Goal: Information Seeking & Learning: Learn about a topic

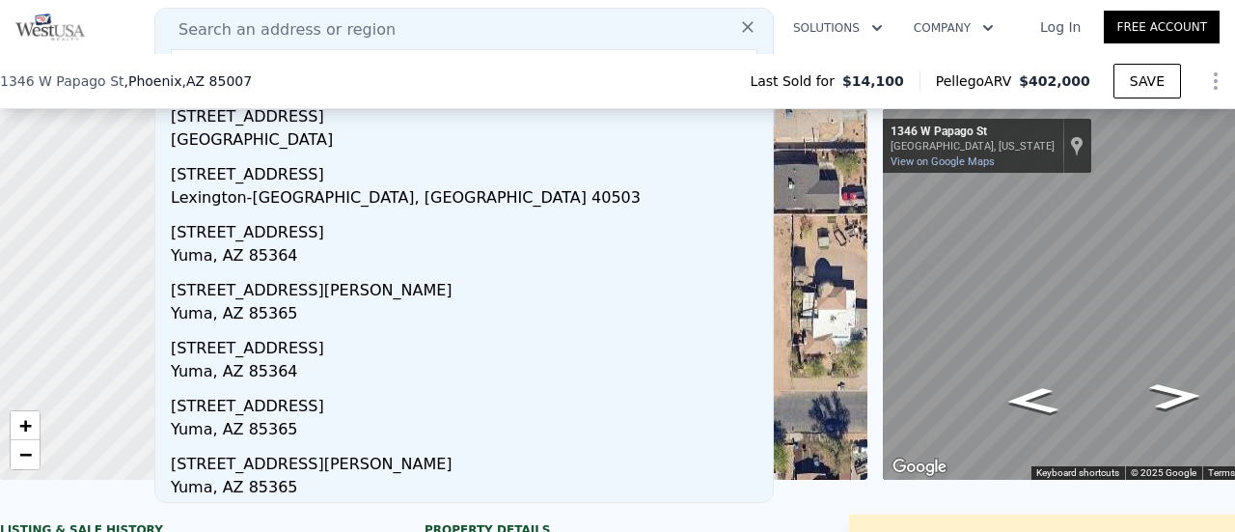
scroll to position [96, 0]
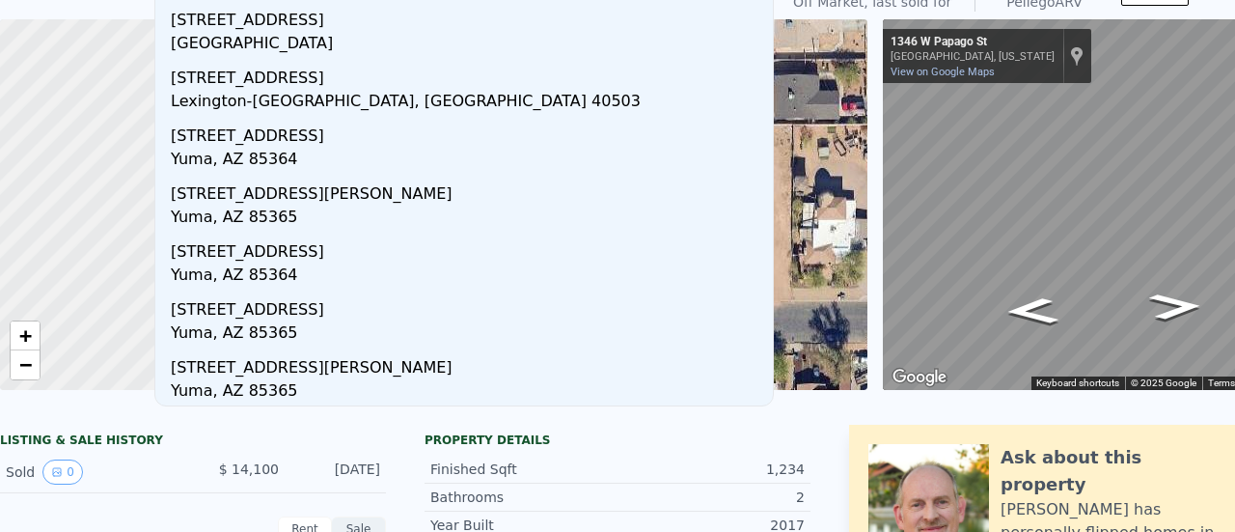
scroll to position [0, 0]
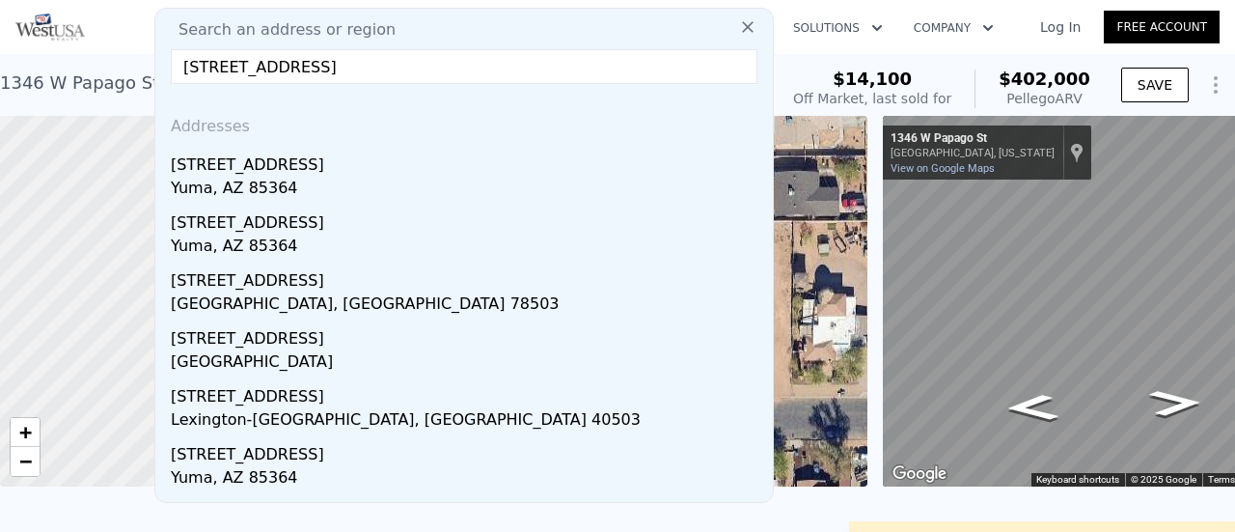
click at [308, 67] on input "[STREET_ADDRESS]" at bounding box center [464, 66] width 587 height 35
type input "2"
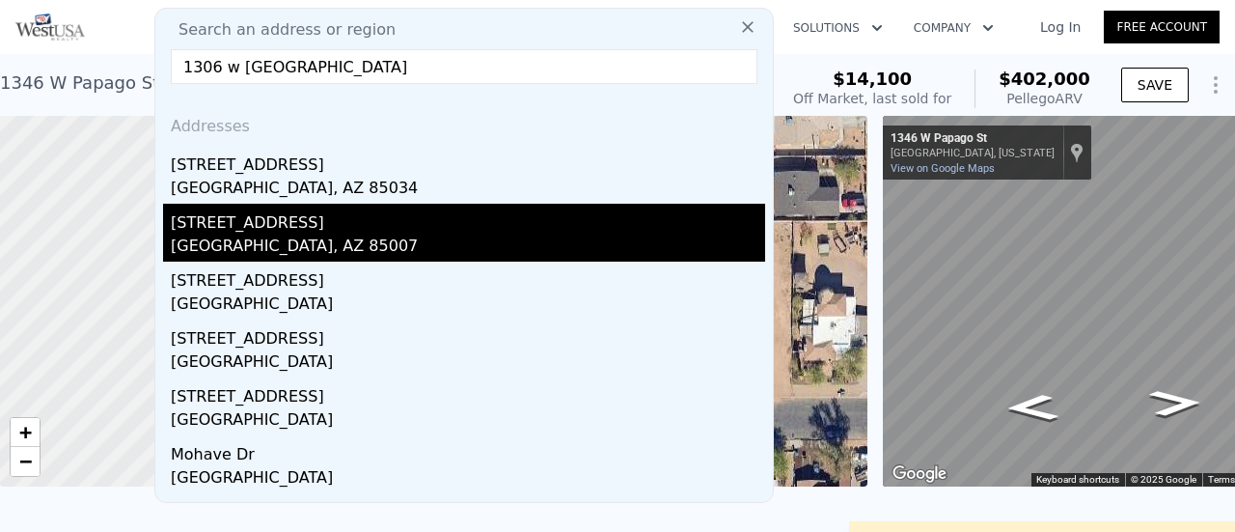
type input "1306 w [GEOGRAPHIC_DATA]"
click at [236, 232] on div "[STREET_ADDRESS]" at bounding box center [468, 219] width 594 height 31
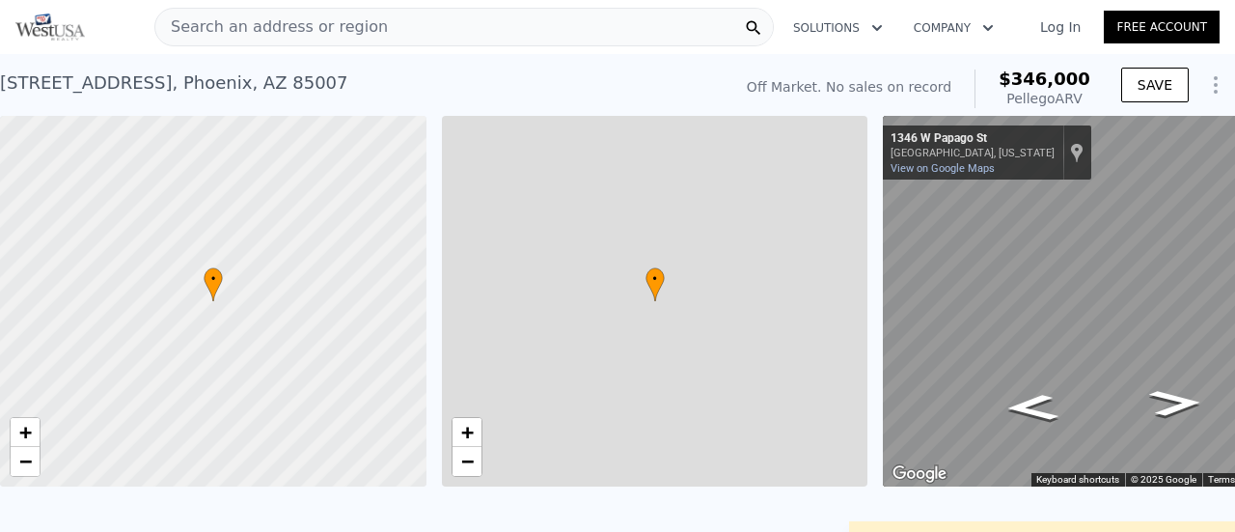
type input "3"
type input "1"
type input "864"
type input "1100"
type input "6003"
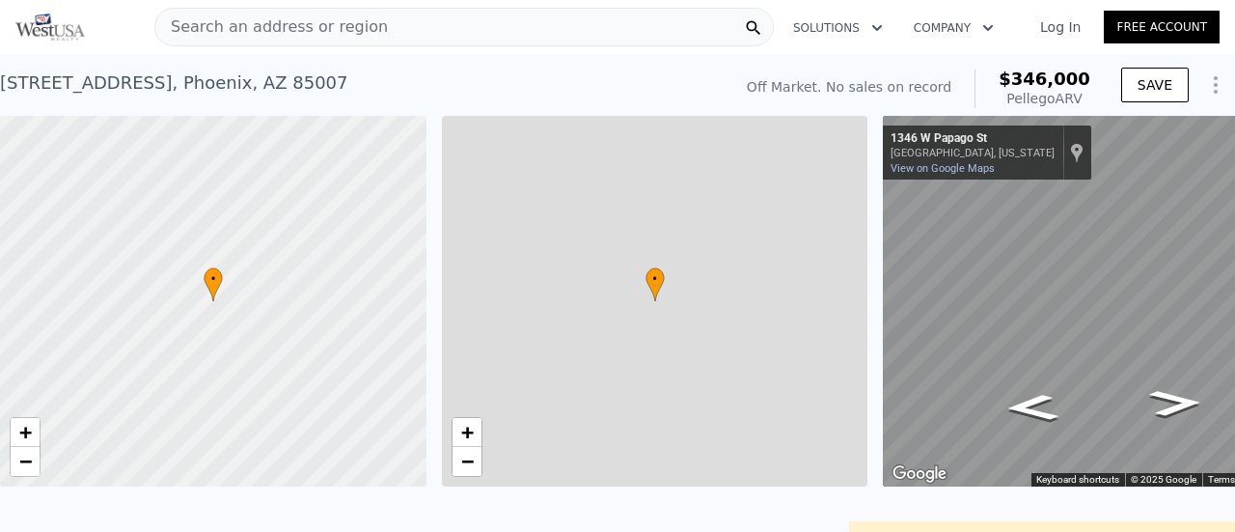
type input "16353"
checkbox input "true"
type input "$ 346,000"
type input "5"
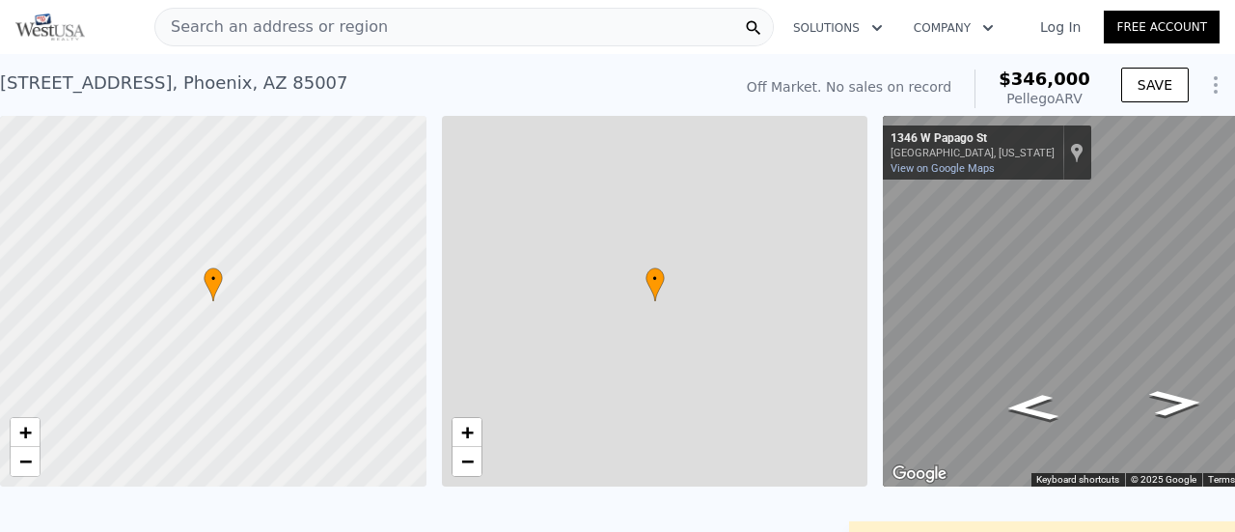
type input "$ 29,999"
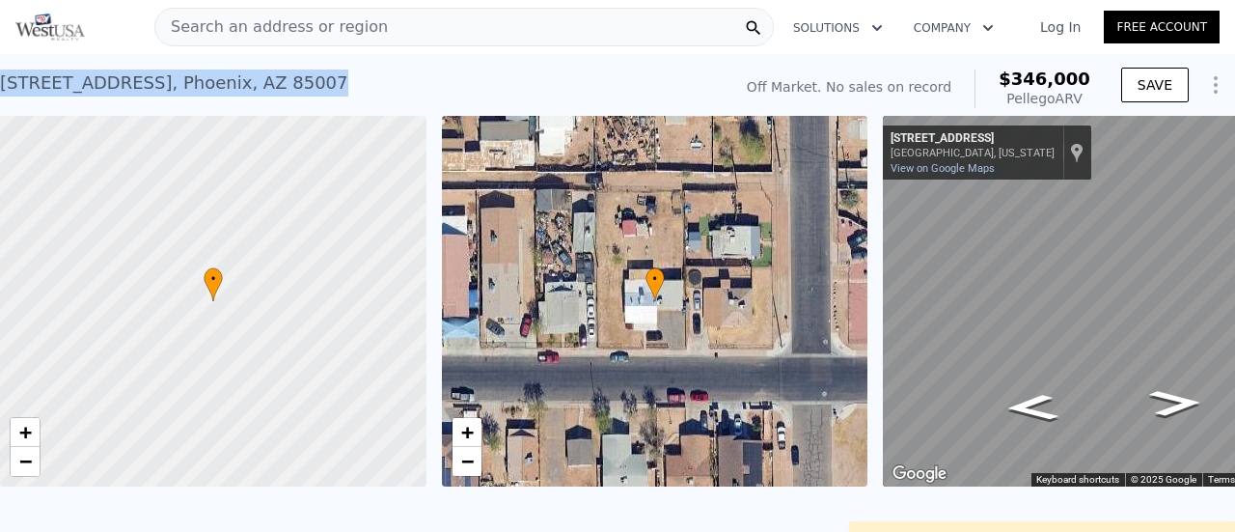
drag, startPoint x: 278, startPoint y: 91, endPoint x: 19, endPoint y: 85, distance: 258.6
click at [6, 80] on div "[STREET_ADDRESS] No sales on record (~ARV $346k )" at bounding box center [362, 89] width 724 height 54
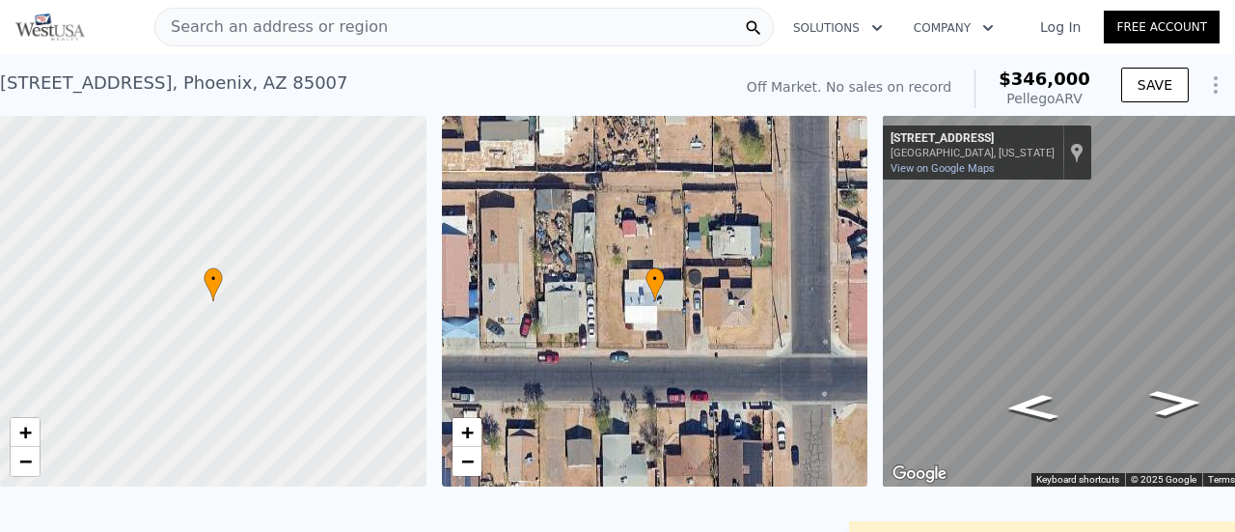
click at [1, 82] on div "[STREET_ADDRESS]" at bounding box center [174, 82] width 348 height 27
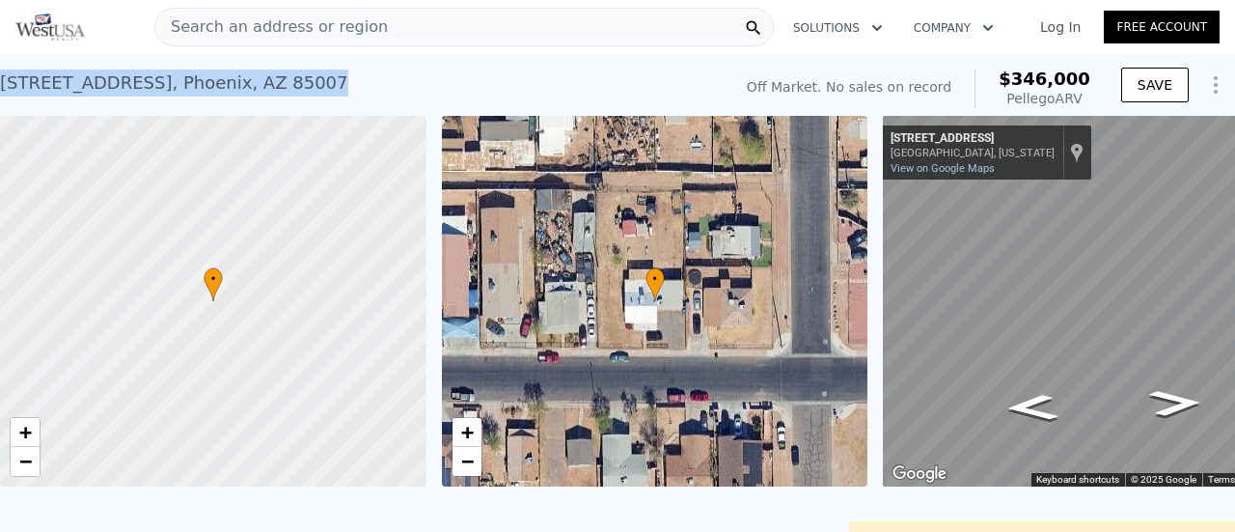
drag, startPoint x: 2, startPoint y: 82, endPoint x: 283, endPoint y: 89, distance: 280.9
click at [283, 89] on div "[STREET_ADDRESS]" at bounding box center [174, 82] width 348 height 27
copy div "[STREET_ADDRESS]"
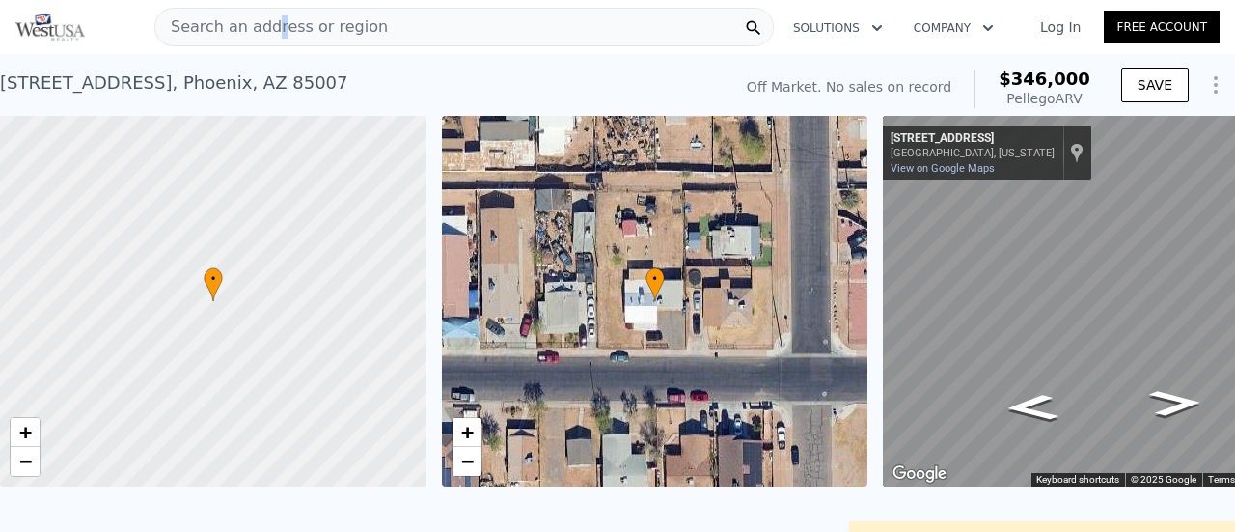
click at [270, 26] on span "Search an address or region" at bounding box center [271, 26] width 233 height 23
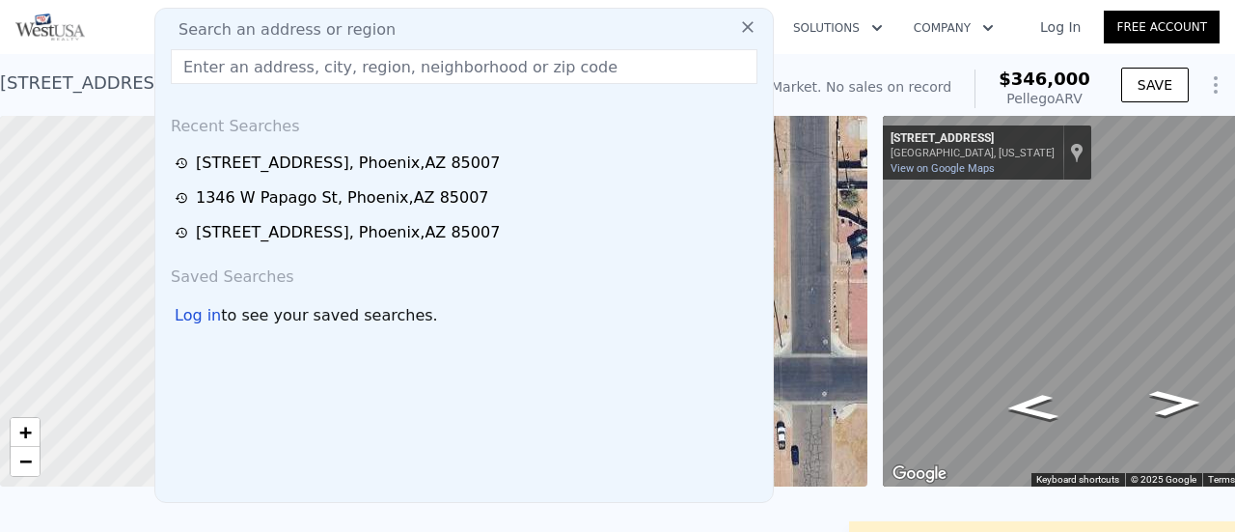
drag, startPoint x: 268, startPoint y: 26, endPoint x: 215, endPoint y: 67, distance: 66.8
click at [215, 67] on input "text" at bounding box center [464, 66] width 587 height 35
paste input "[STREET_ADDRESS][PERSON_NAME]"
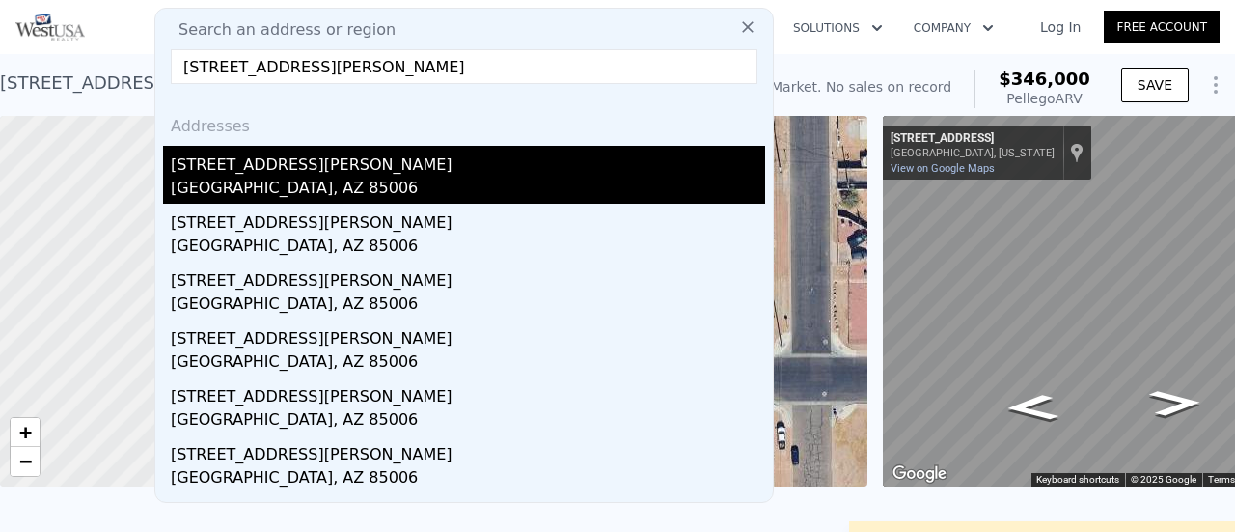
type input "[STREET_ADDRESS][PERSON_NAME]"
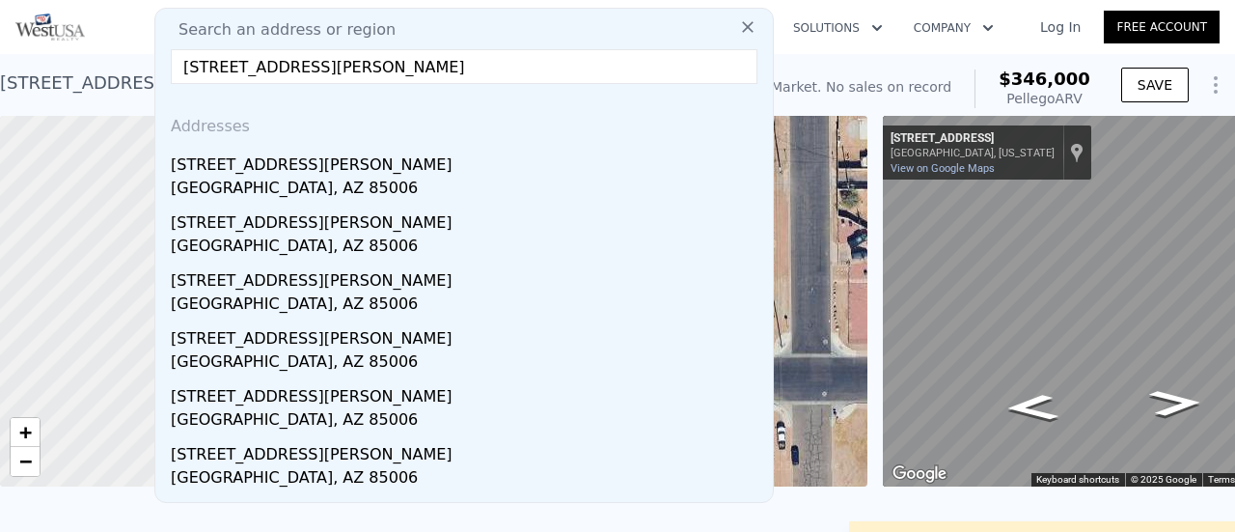
drag, startPoint x: 237, startPoint y: 169, endPoint x: 527, endPoint y: 148, distance: 290.2
click at [237, 169] on div "[STREET_ADDRESS][PERSON_NAME]" at bounding box center [468, 161] width 594 height 31
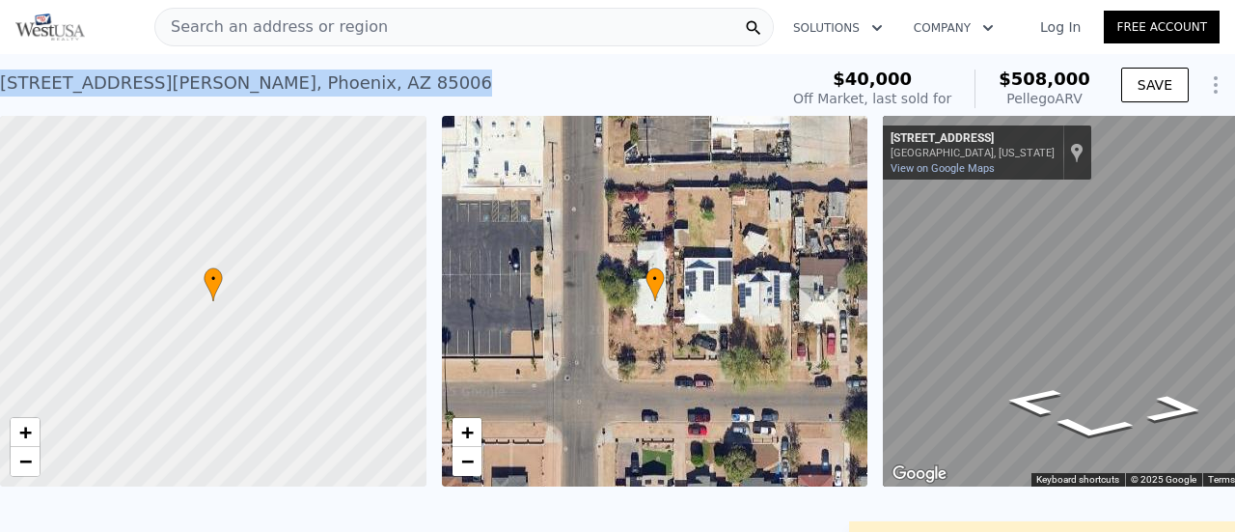
drag, startPoint x: 145, startPoint y: 81, endPoint x: 0, endPoint y: 86, distance: 144.8
click at [0, 86] on div "[STREET_ADDRESS][PERSON_NAME] Sold [DATE] for $40k (~ARV $508k )" at bounding box center [385, 89] width 770 height 54
copy div "[STREET_ADDRESS][PERSON_NAME]"
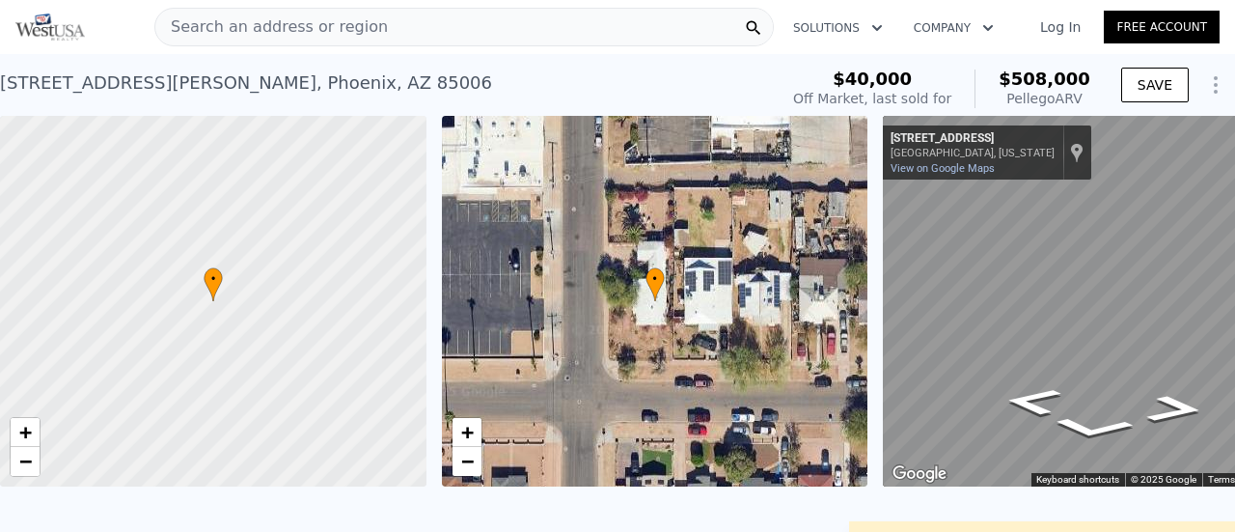
click at [268, 25] on span "Search an address or region" at bounding box center [271, 26] width 233 height 23
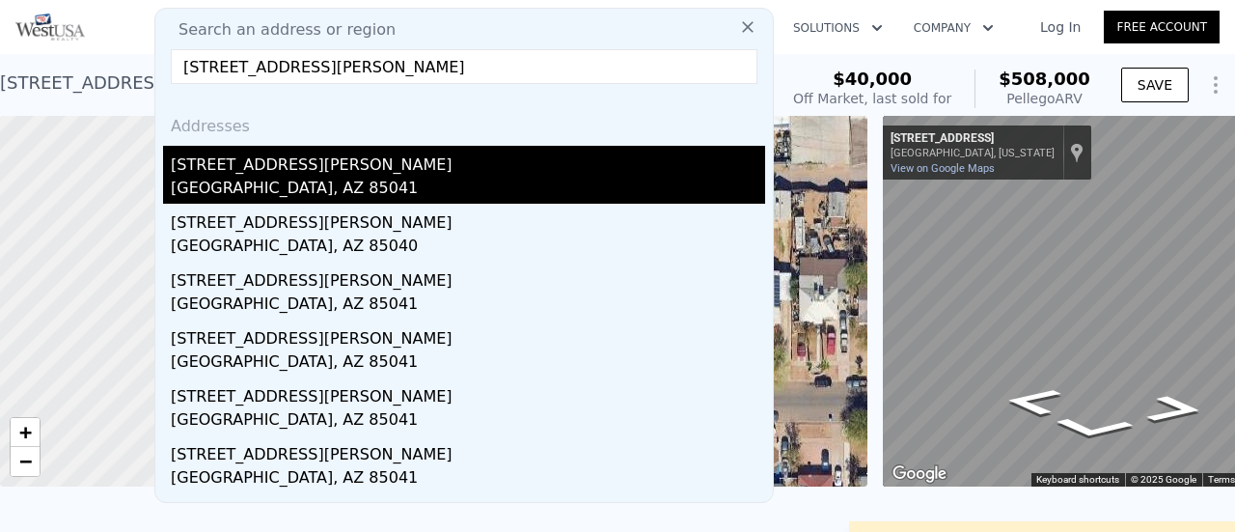
type input "[STREET_ADDRESS][PERSON_NAME]"
click at [274, 170] on div "[STREET_ADDRESS][PERSON_NAME]" at bounding box center [468, 161] width 594 height 31
type input "2"
type input "762"
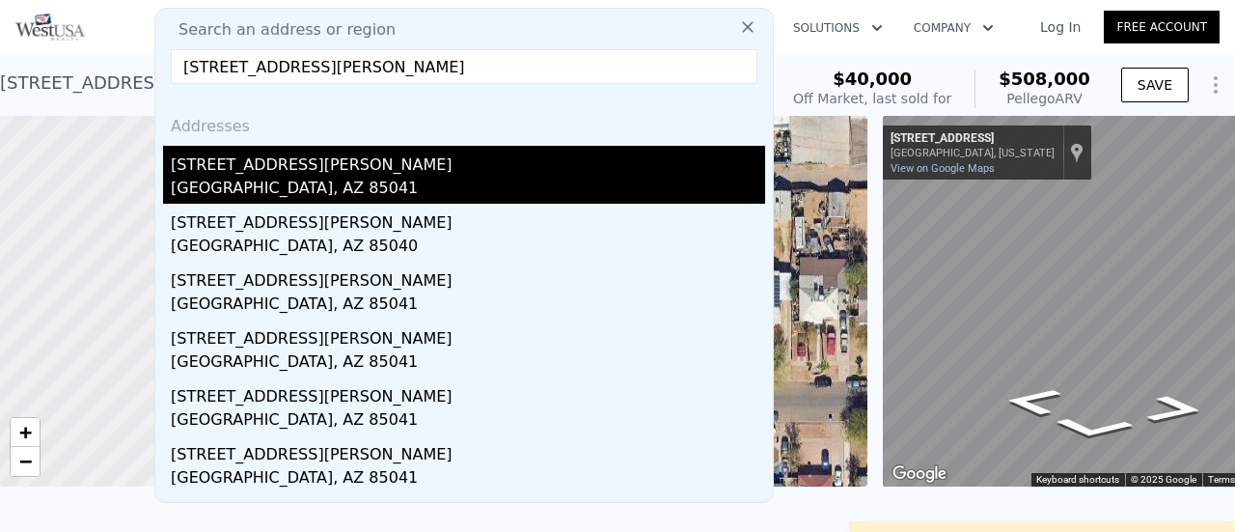
type input "1064"
type input "6050"
type input "39988"
type input "$ 350,000"
type input "$ 30,000"
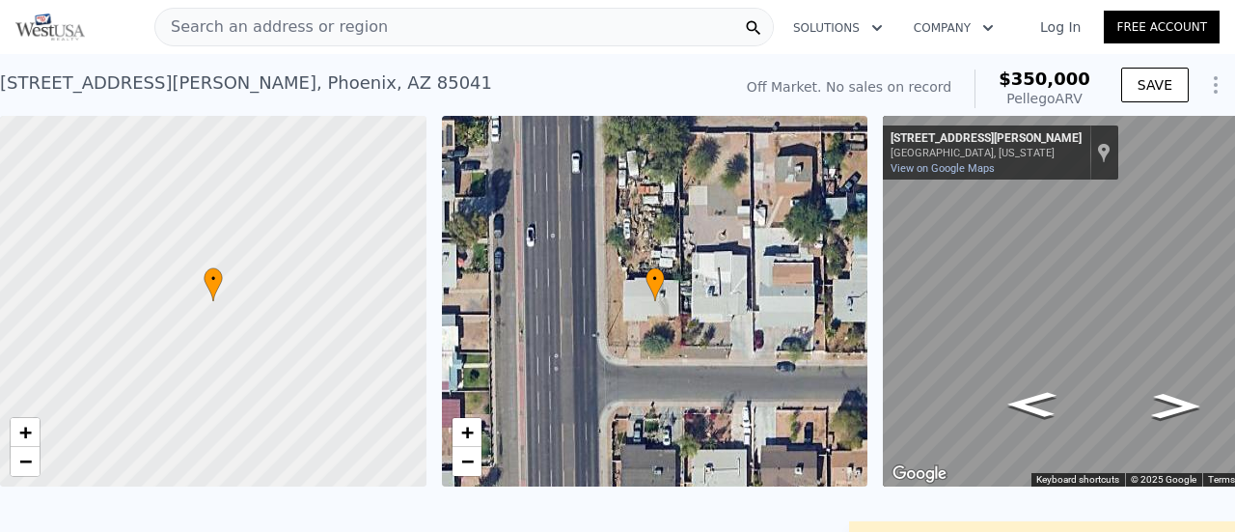
click at [793, 474] on div "• + −" at bounding box center [655, 301] width 426 height 371
click at [219, 26] on span "Search an address or region" at bounding box center [271, 26] width 233 height 23
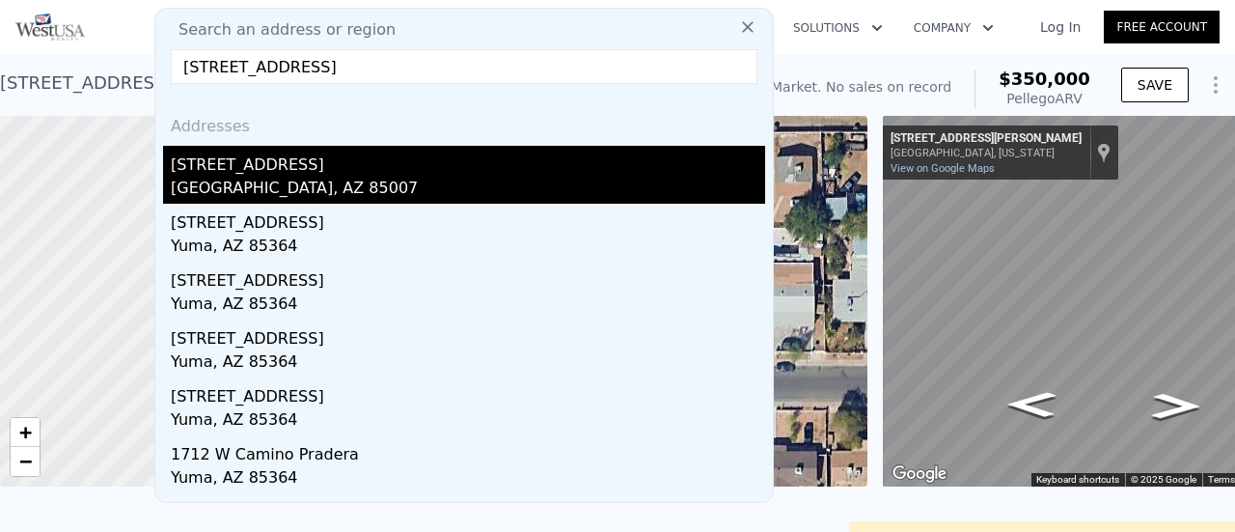
type input "[STREET_ADDRESS]"
click at [226, 173] on div "[STREET_ADDRESS]" at bounding box center [468, 161] width 594 height 31
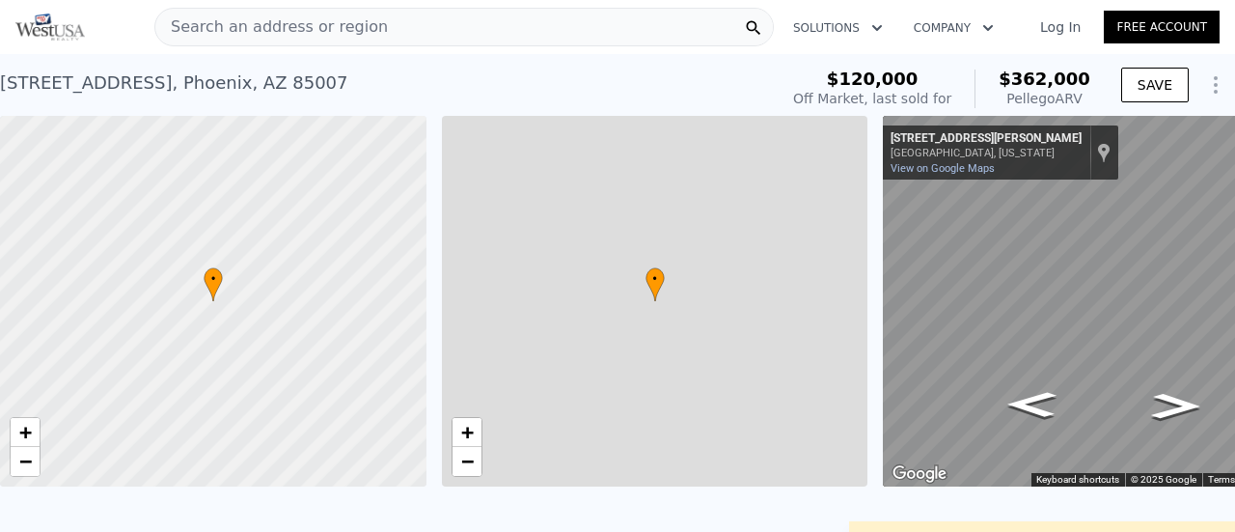
type input "1"
type input "559"
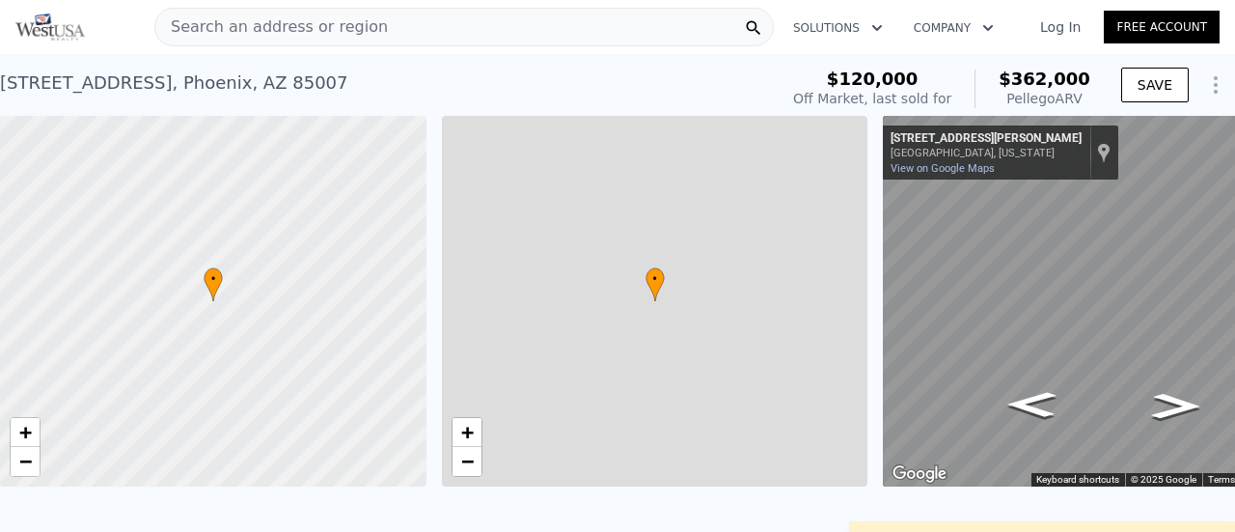
type input "6355"
type input "$ 362,000"
type input "4"
type input "$ 214,636"
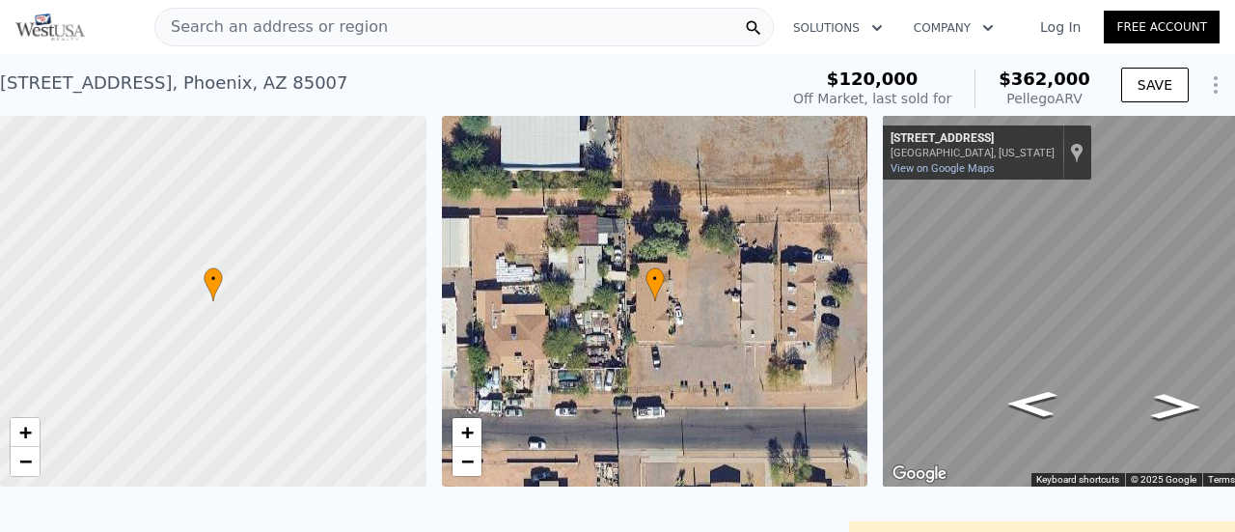
click at [239, 22] on span "Search an address or region" at bounding box center [271, 26] width 233 height 23
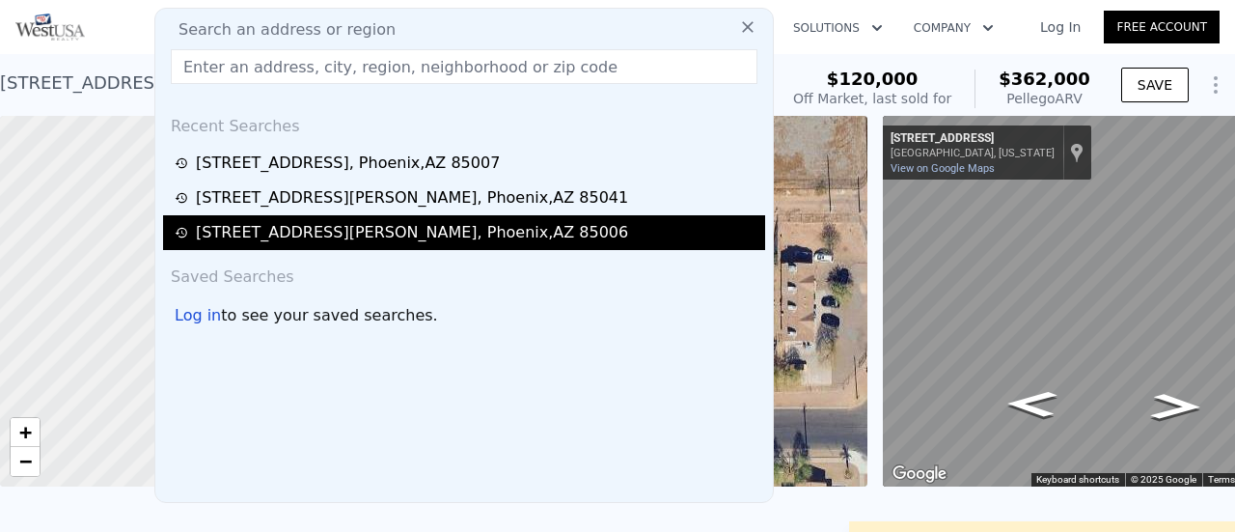
click at [305, 69] on input "text" at bounding box center [464, 66] width 587 height 35
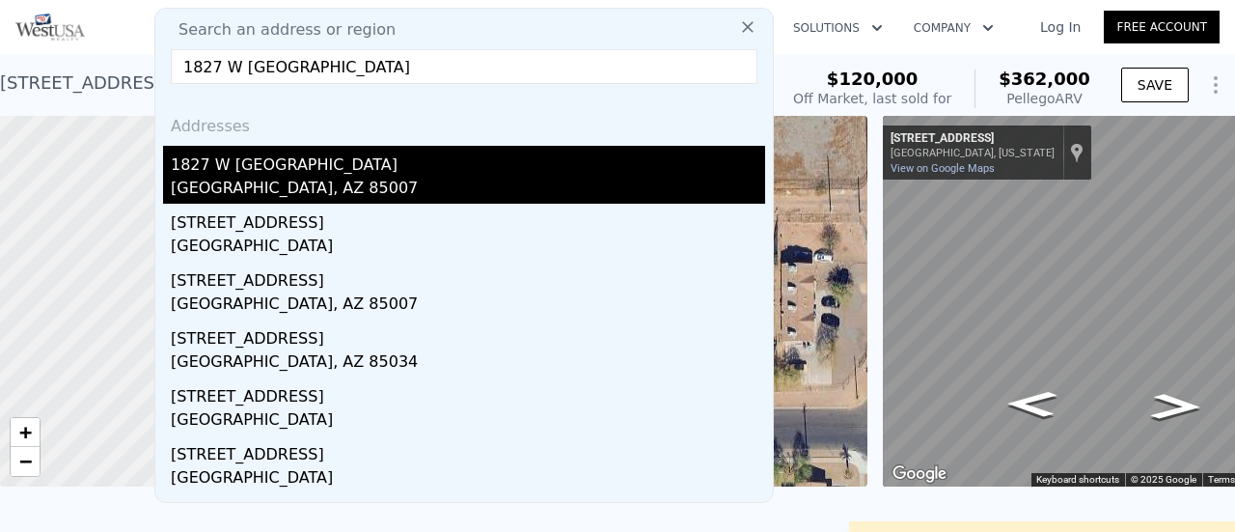
type input "1827 W [GEOGRAPHIC_DATA]"
click at [268, 171] on div "1827 W [GEOGRAPHIC_DATA]" at bounding box center [468, 161] width 594 height 31
type input "2"
type input "4"
type input "2"
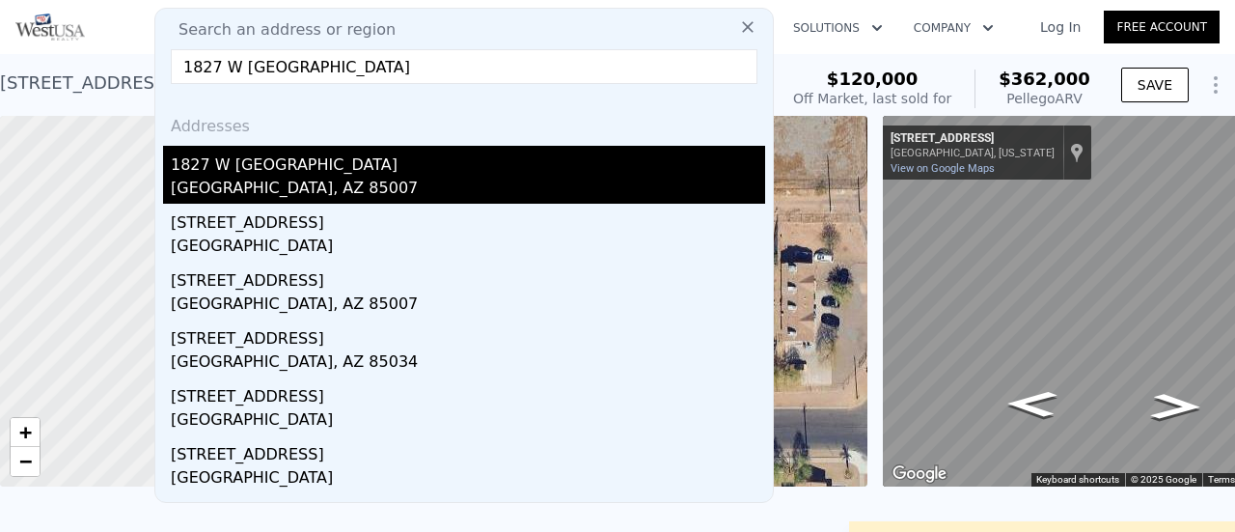
type input "896"
type input "1634"
type input "6273"
type input "10437"
type input "$ 349,000"
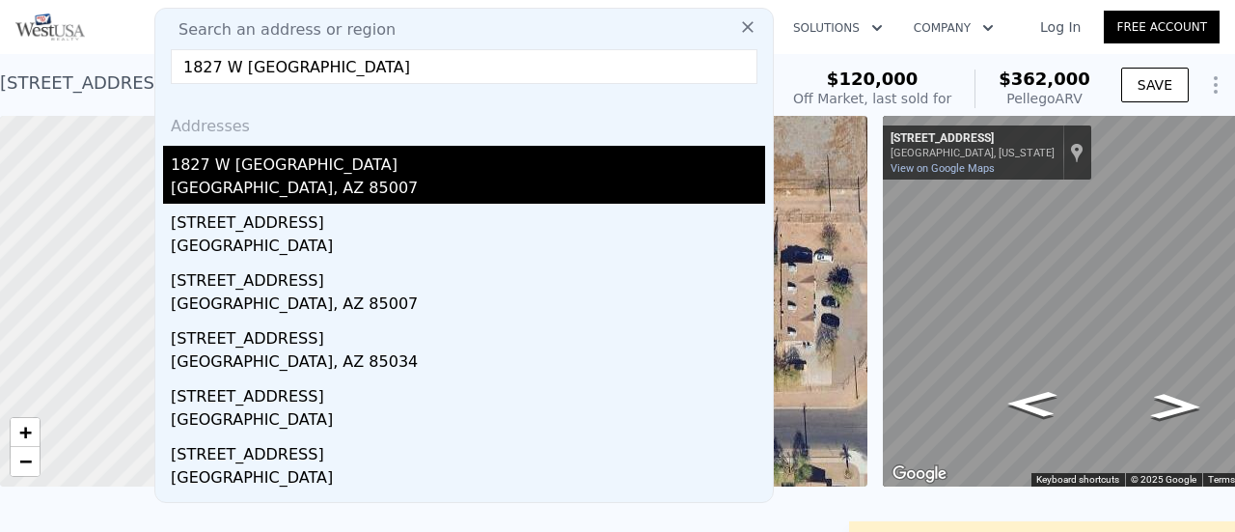
type input "$ 308,622"
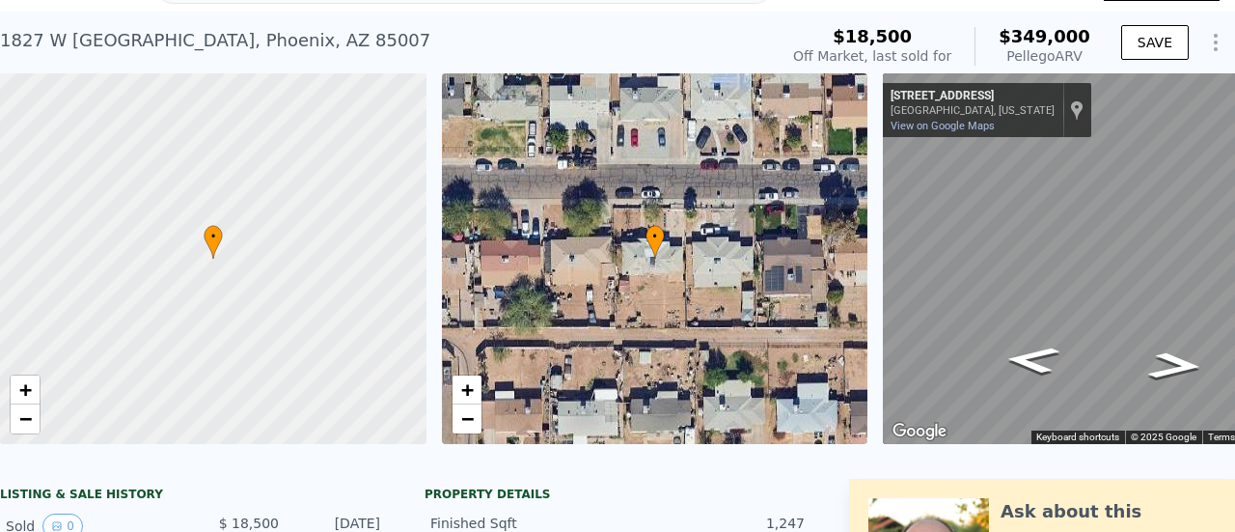
scroll to position [7, 0]
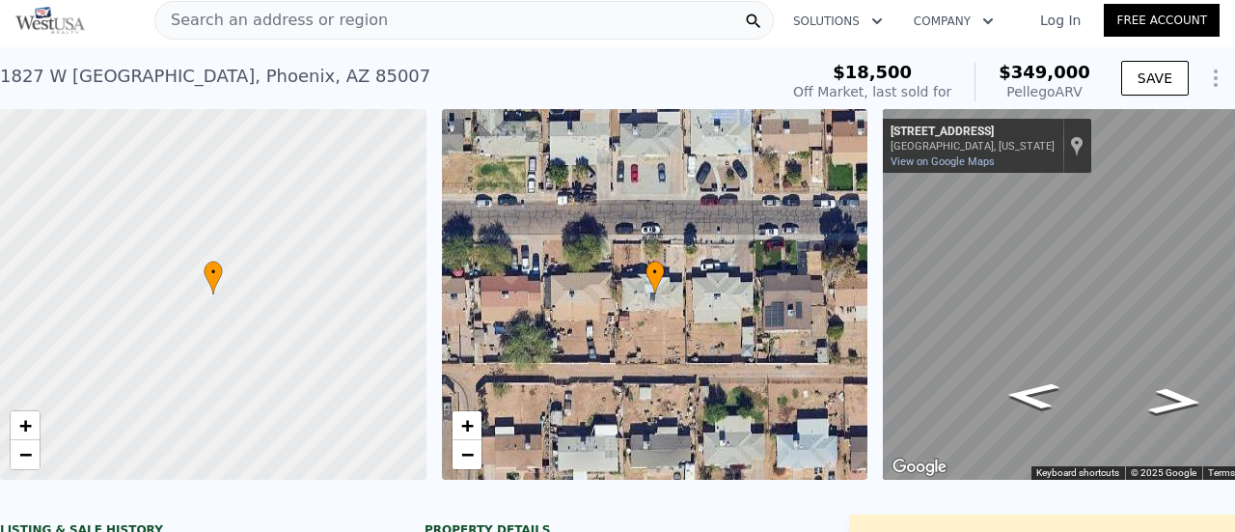
click at [297, 14] on span "Search an address or region" at bounding box center [271, 20] width 233 height 23
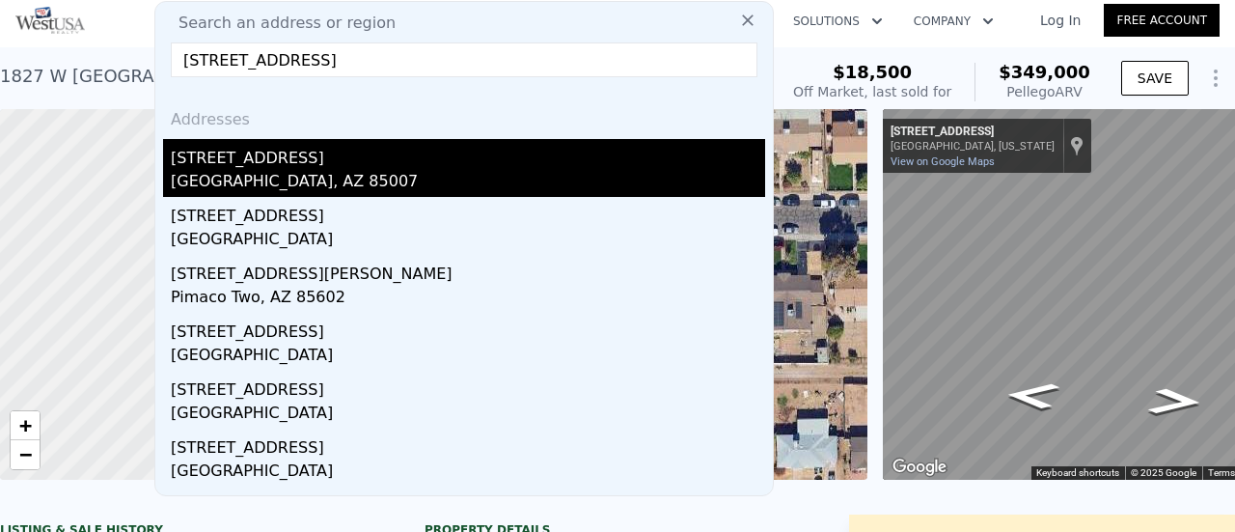
type input "[STREET_ADDRESS]"
click at [262, 172] on div "[GEOGRAPHIC_DATA], AZ 85007" at bounding box center [468, 183] width 594 height 27
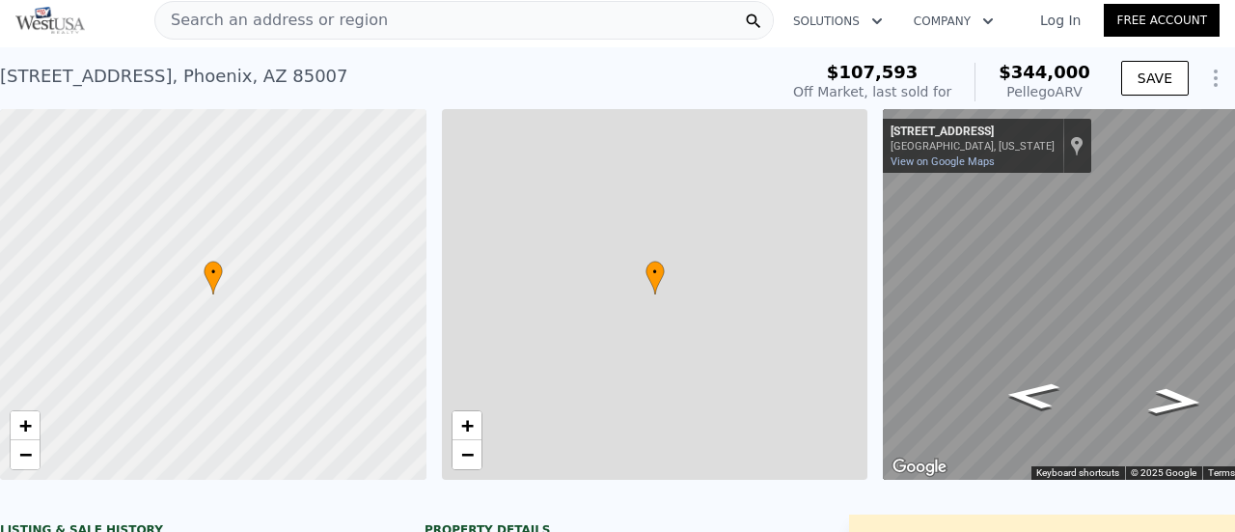
type input "950"
type input "1674"
type input "3893"
type input "$ 344,000"
type input "5"
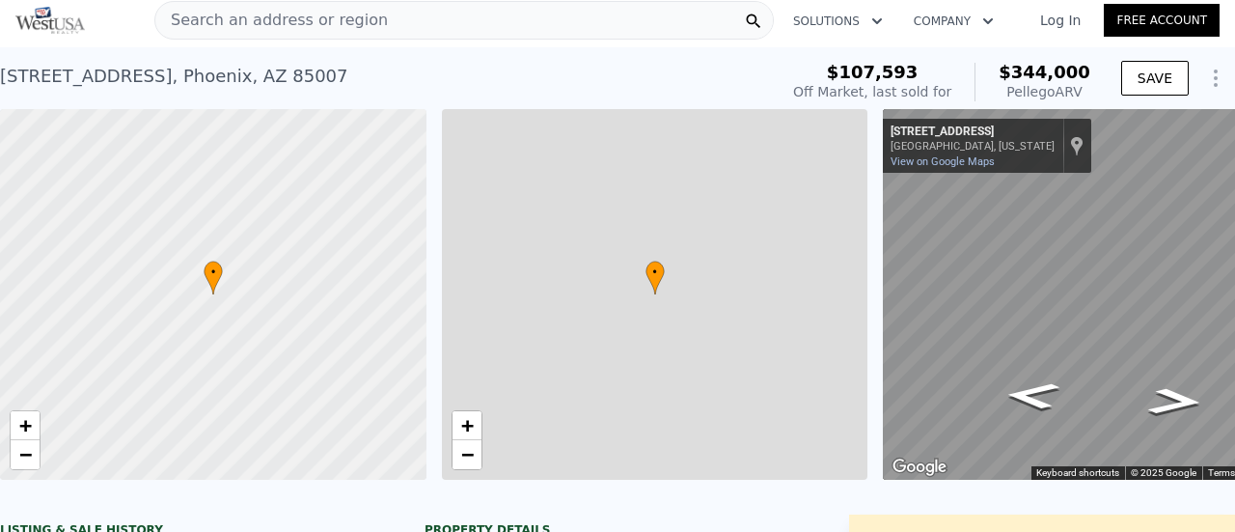
type input "$ 209,596"
checkbox input "true"
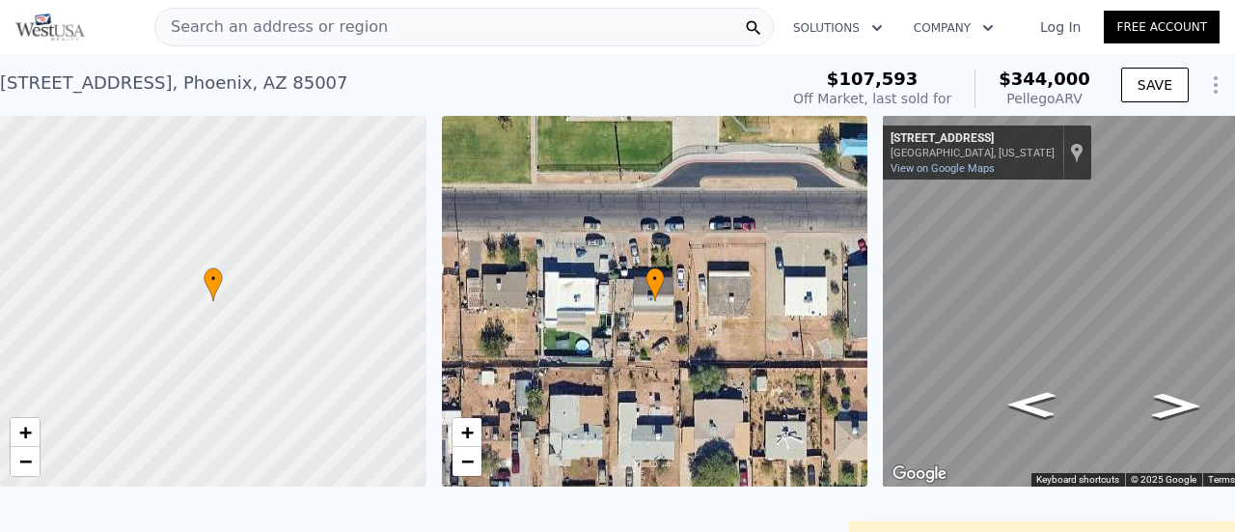
click at [249, 32] on span "Search an address or region" at bounding box center [271, 26] width 233 height 23
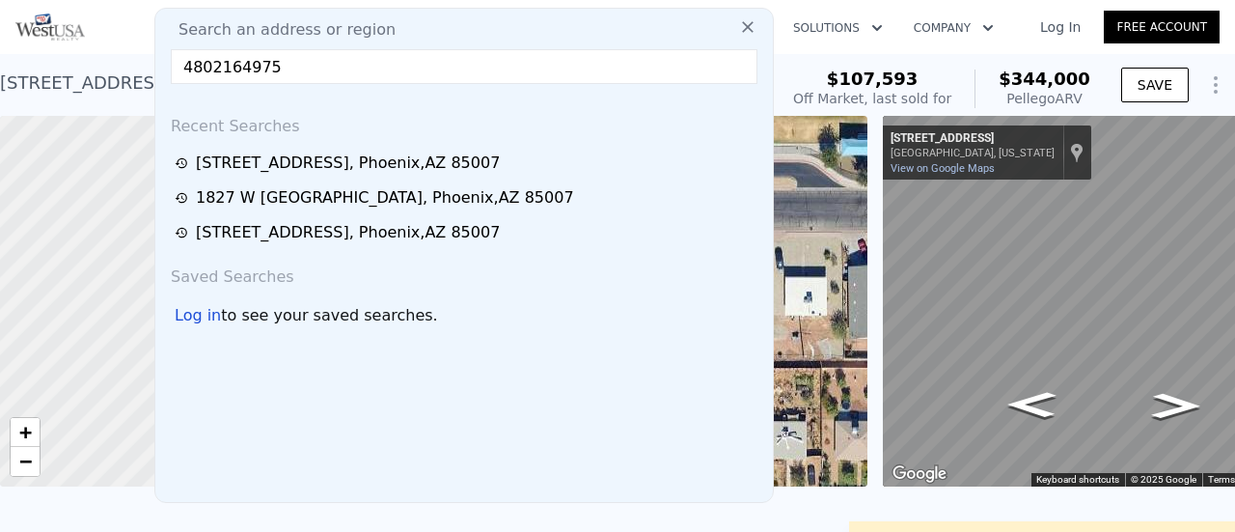
click at [288, 78] on input "4802164975" at bounding box center [464, 66] width 587 height 35
type input "4"
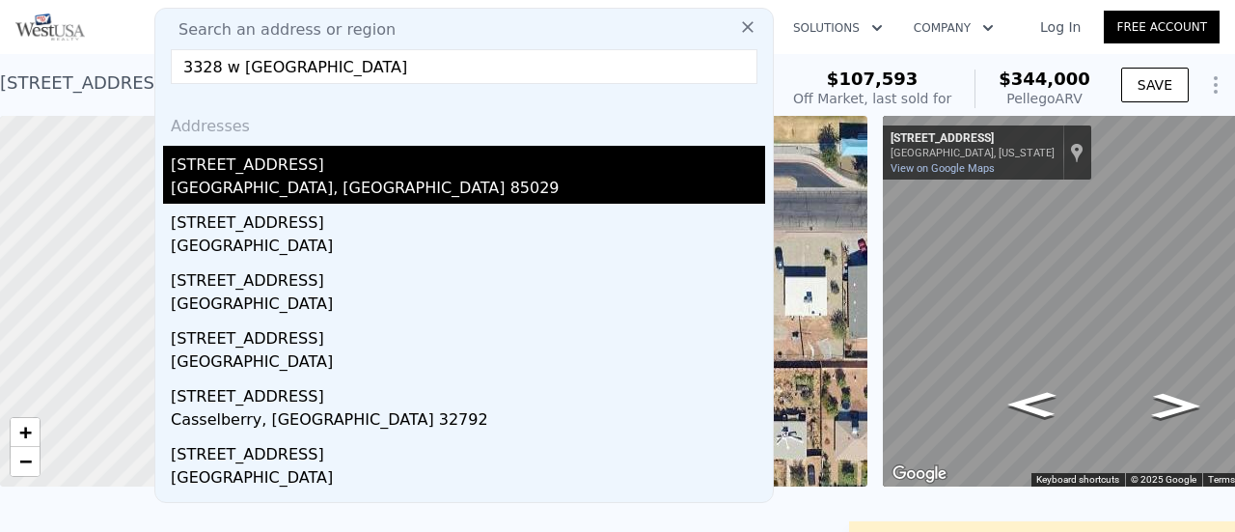
type input "3328 w [GEOGRAPHIC_DATA]"
click at [236, 168] on div "[STREET_ADDRESS]" at bounding box center [468, 161] width 594 height 31
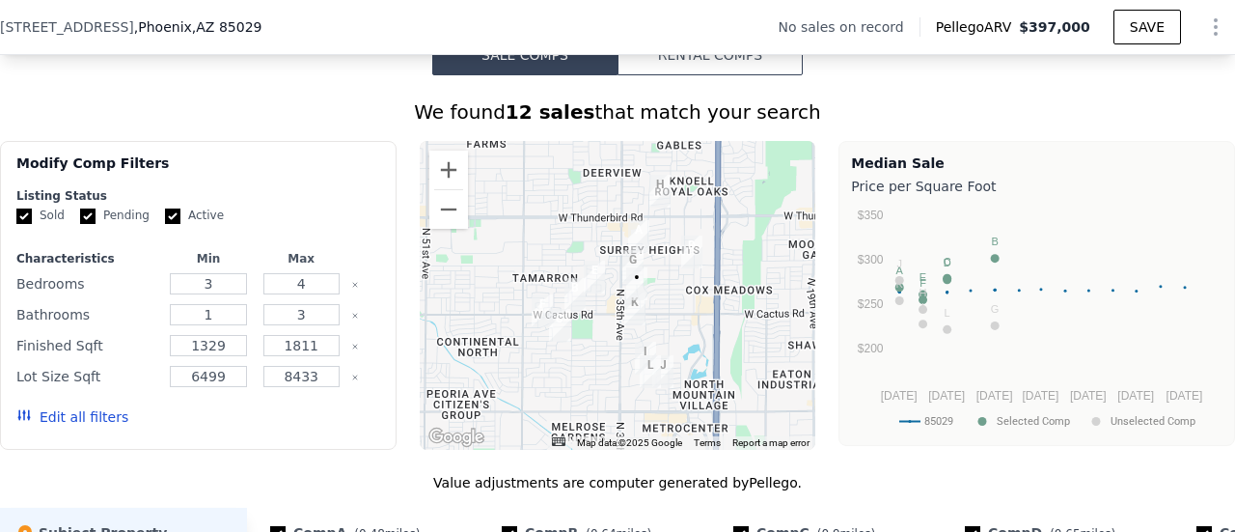
scroll to position [1447, 0]
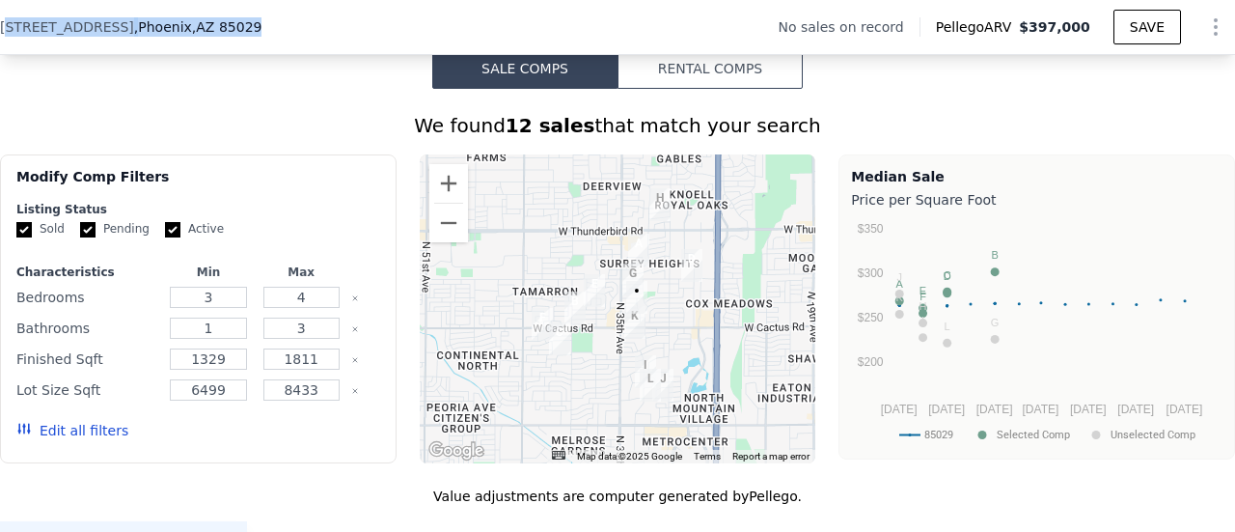
drag, startPoint x: 267, startPoint y: 22, endPoint x: 33, endPoint y: 26, distance: 234.5
click at [11, 24] on div "[STREET_ADDRESS]" at bounding box center [138, 26] width 277 height 19
drag, startPoint x: 0, startPoint y: 24, endPoint x: 256, endPoint y: 32, distance: 255.8
click at [262, 32] on div "[STREET_ADDRESS]" at bounding box center [138, 26] width 277 height 19
copy div "[STREET_ADDRESS]"
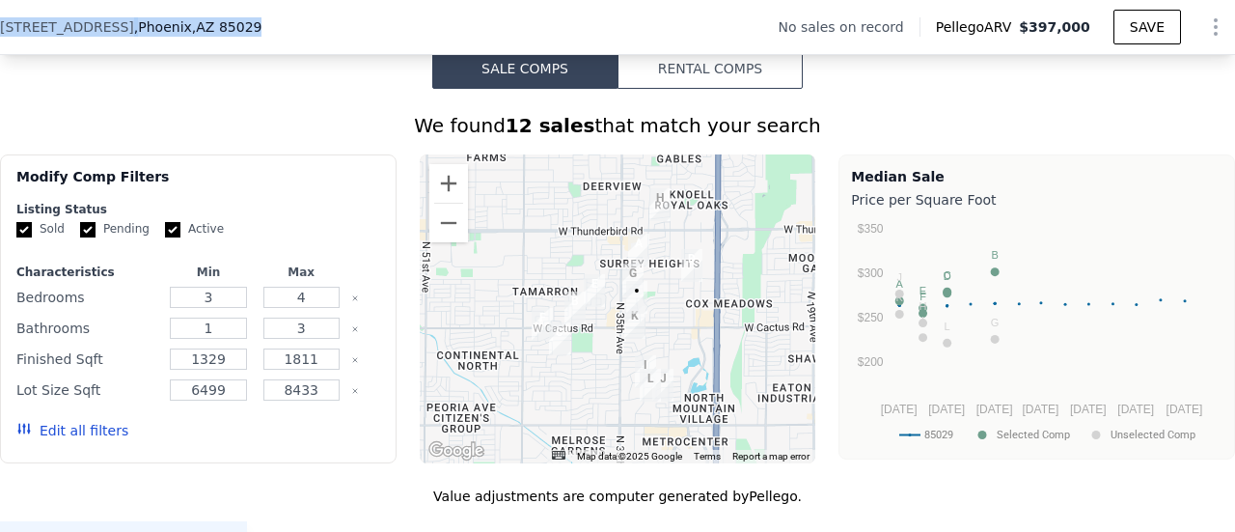
click at [307, 26] on div "[STREET_ADDRESS] No sales on record Pellego ARV $397,000 SAVE" at bounding box center [617, 27] width 1235 height 54
click at [262, 23] on div "[STREET_ADDRESS]" at bounding box center [138, 26] width 277 height 19
drag, startPoint x: 261, startPoint y: 28, endPoint x: 743, endPoint y: 30, distance: 481.5
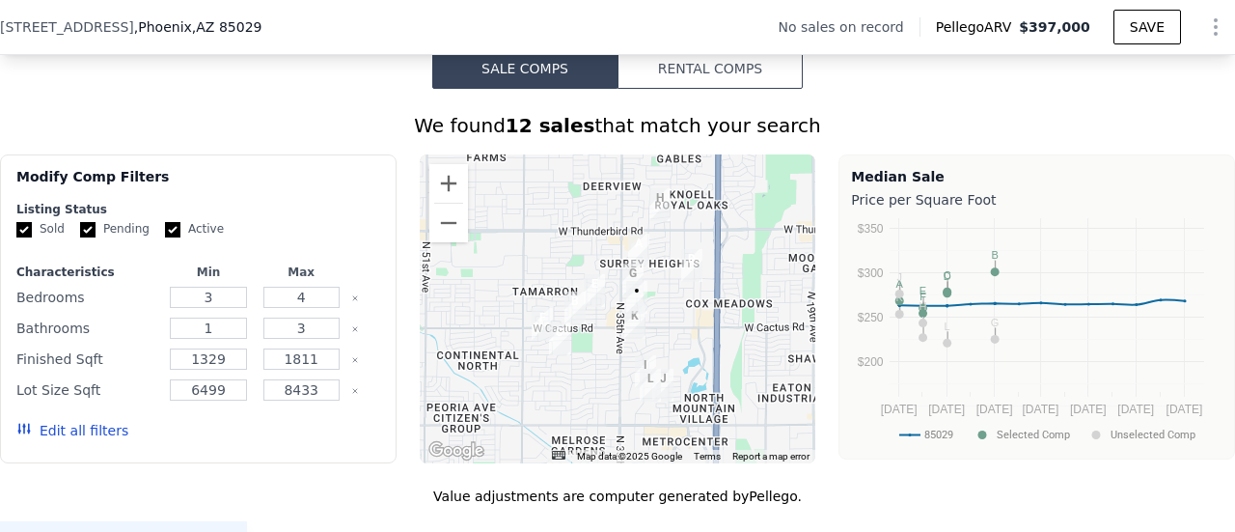
click at [264, 30] on div "[STREET_ADDRESS]" at bounding box center [138, 26] width 277 height 19
click at [252, 31] on span ", AZ 85029" at bounding box center [227, 26] width 70 height 15
click at [179, 30] on span ", [GEOGRAPHIC_DATA] , AZ 85029" at bounding box center [198, 26] width 128 height 19
click at [356, 34] on div "[STREET_ADDRESS] No sales on record Pellego ARV $397,000 SAVE" at bounding box center [617, 27] width 1235 height 54
click at [322, 24] on div "[STREET_ADDRESS] No sales on record Pellego ARV $397,000 SAVE" at bounding box center [617, 27] width 1235 height 54
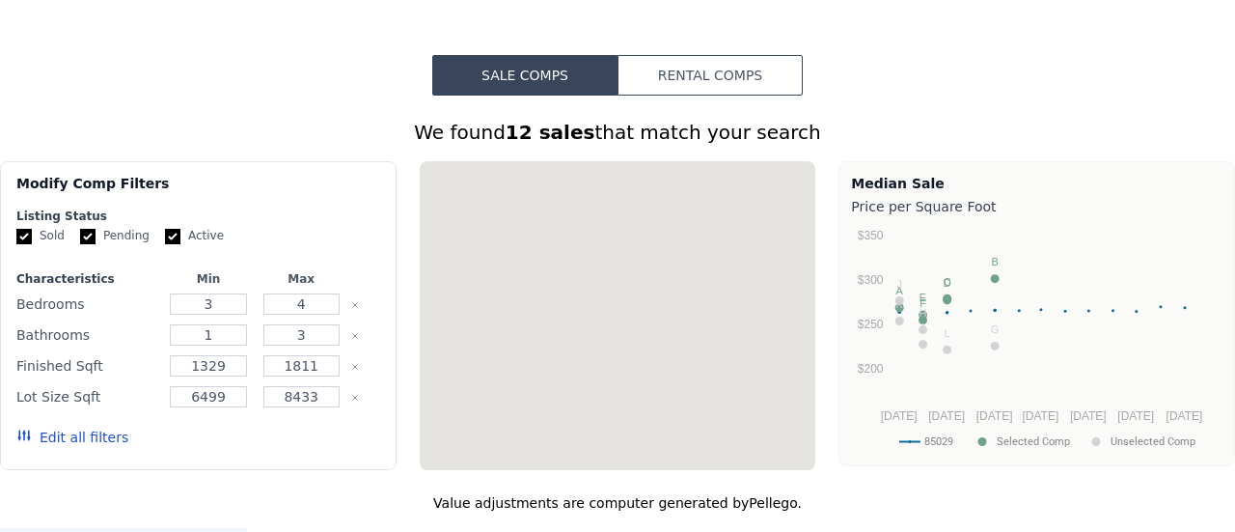
scroll to position [0, 0]
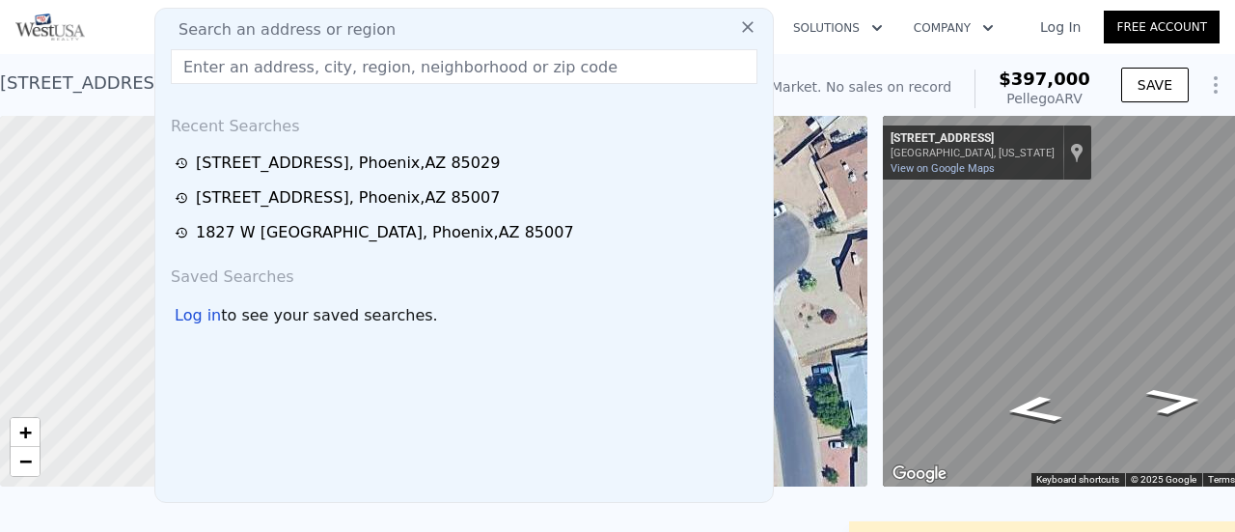
paste input "[STREET_ADDRESS]"
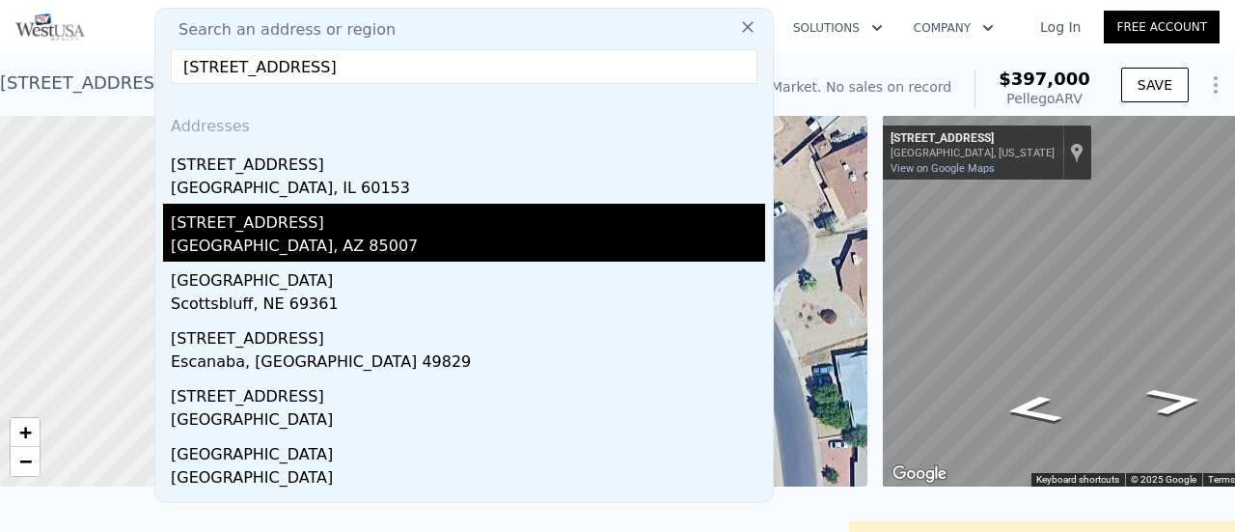
type input "[STREET_ADDRESS]"
click at [288, 238] on div "[GEOGRAPHIC_DATA], AZ 85007" at bounding box center [468, 247] width 594 height 27
type input "2"
type input "1083"
type input "2081"
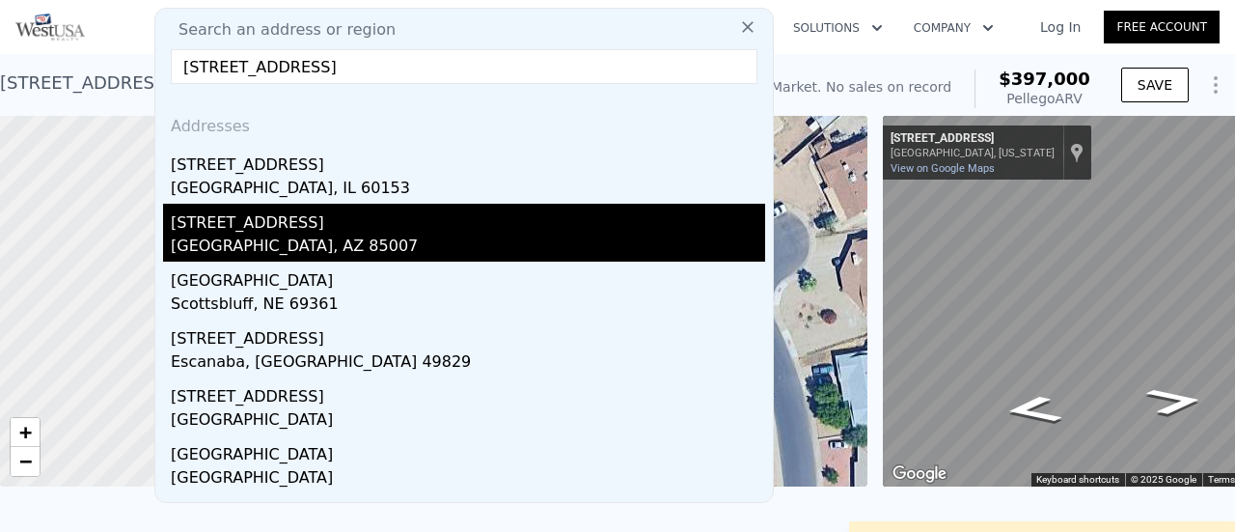
type input "6250"
type input "7800"
type input "$ 653,000"
type input "4"
type input "$ 604,540"
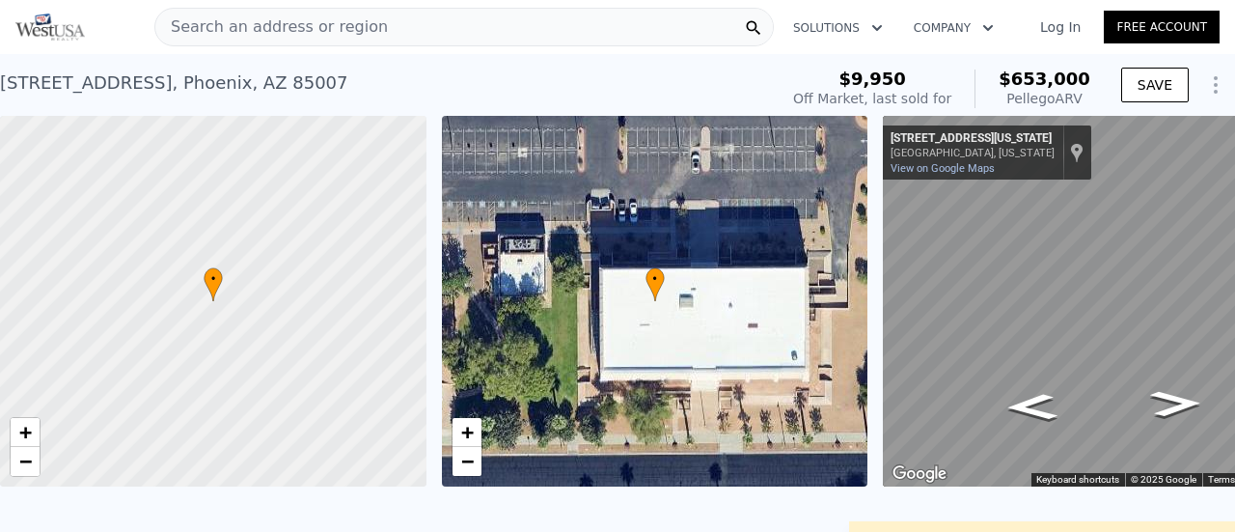
click at [277, 28] on span "Search an address or region" at bounding box center [271, 26] width 233 height 23
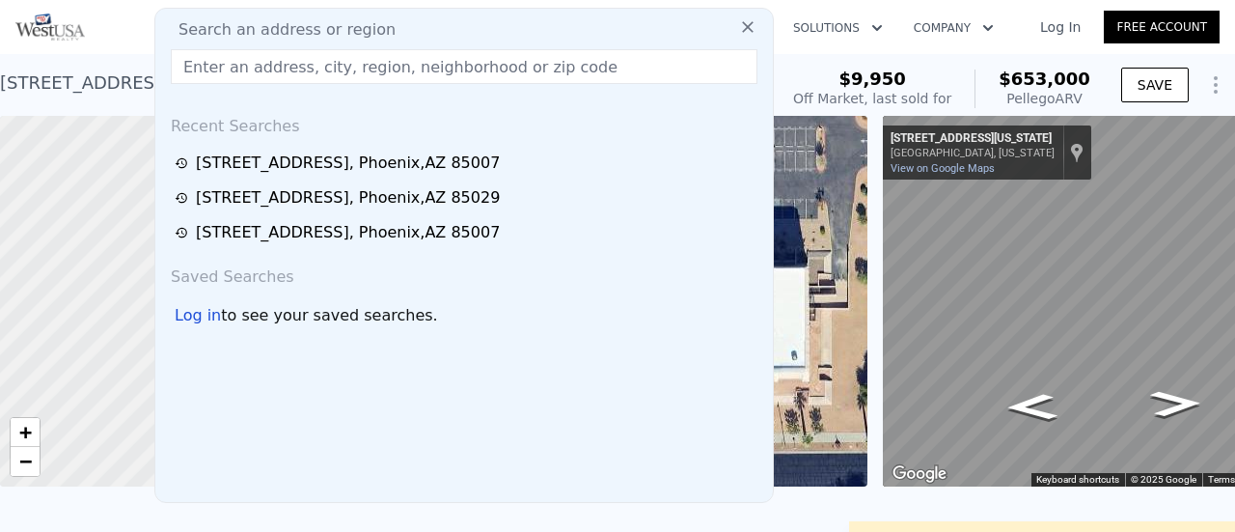
click at [214, 61] on input "text" at bounding box center [464, 66] width 587 height 35
click at [673, 67] on input "text" at bounding box center [464, 66] width 587 height 35
drag, startPoint x: 360, startPoint y: 71, endPoint x: 215, endPoint y: 69, distance: 144.8
paste input "1346 W Papago St"
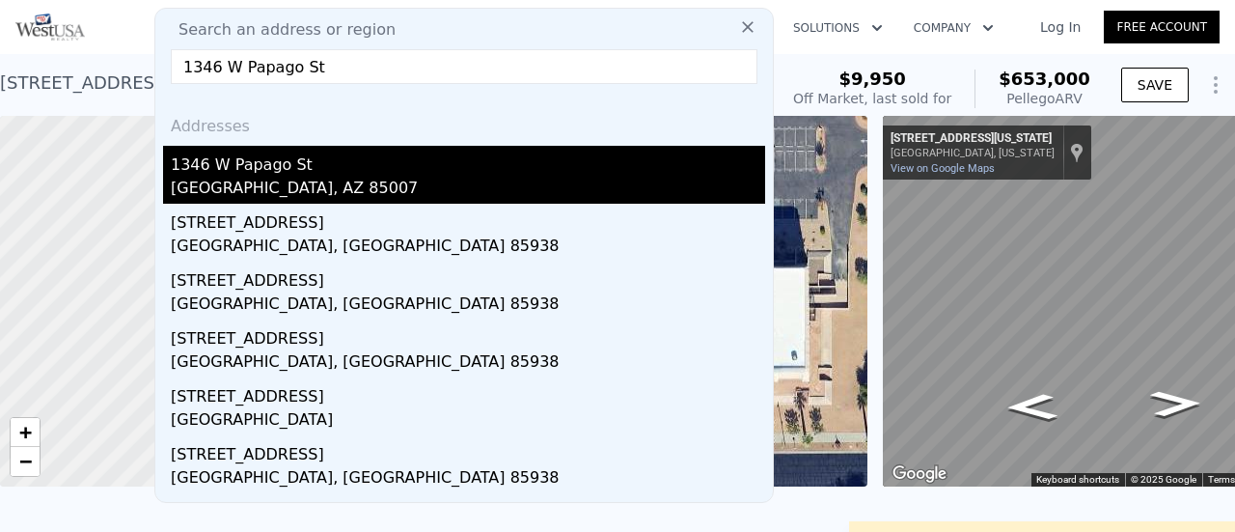
type input "1346 W Papago St"
click at [288, 175] on div "1346 W Papago St" at bounding box center [468, 161] width 594 height 31
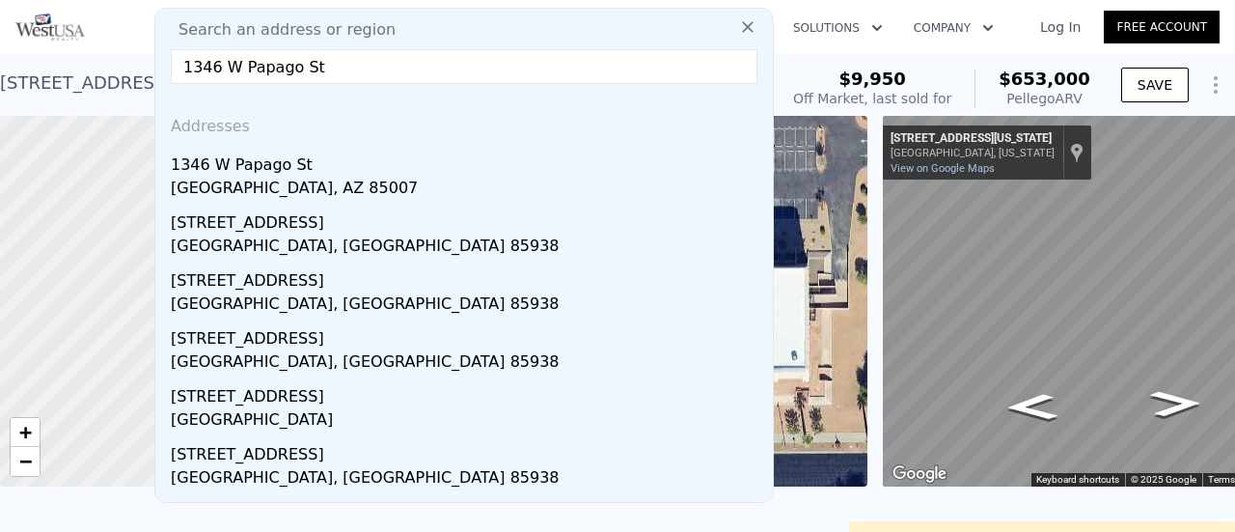
type input "2"
type input "950"
type input "1674"
type input "3893"
type input "10437"
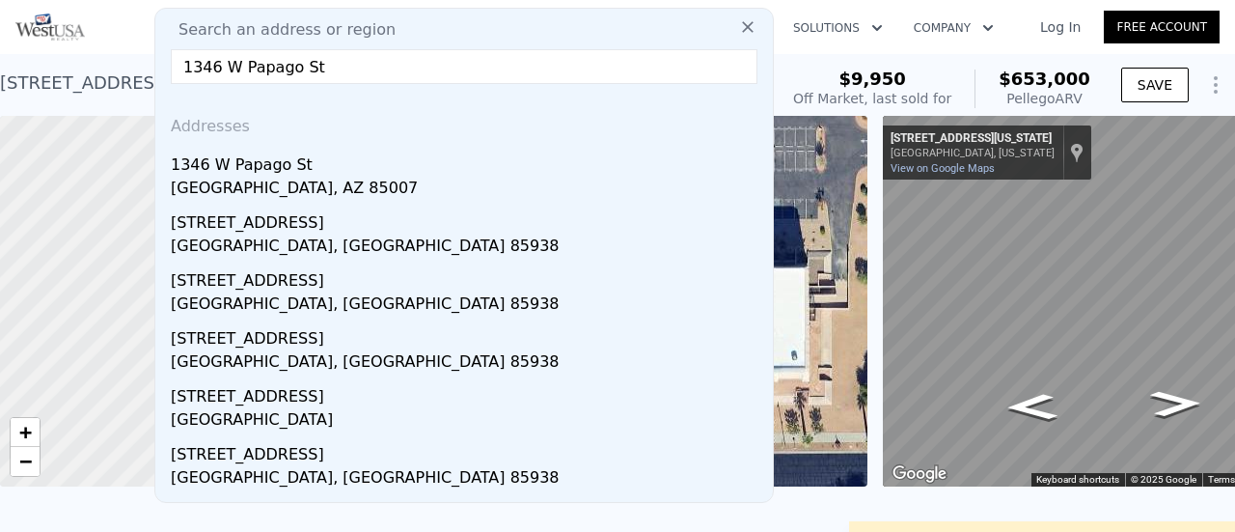
type input "$ 402,000"
type input "$ 363,126"
checkbox input "true"
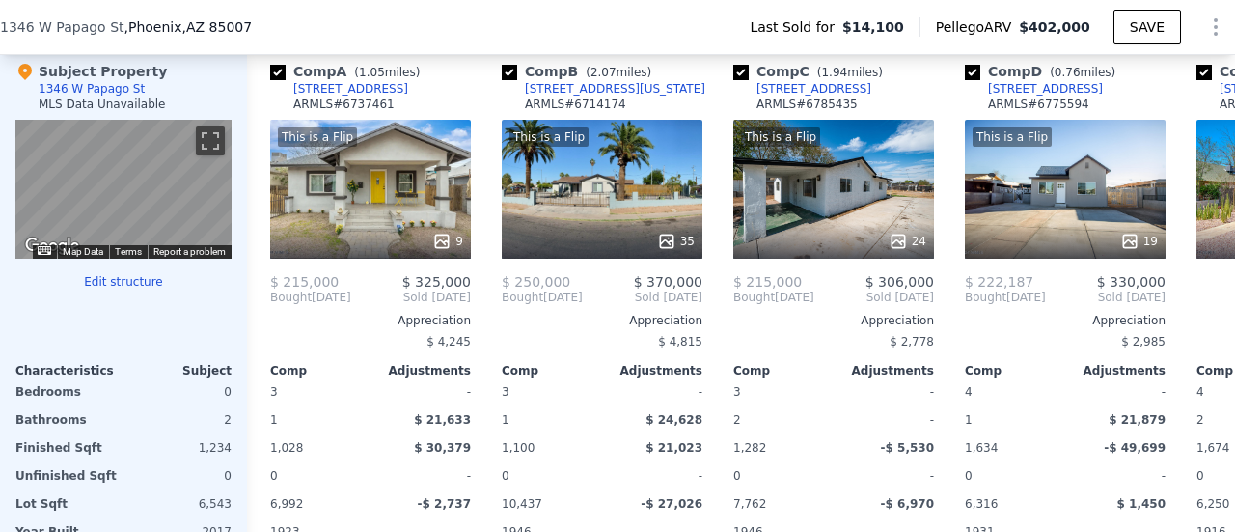
scroll to position [1440, 0]
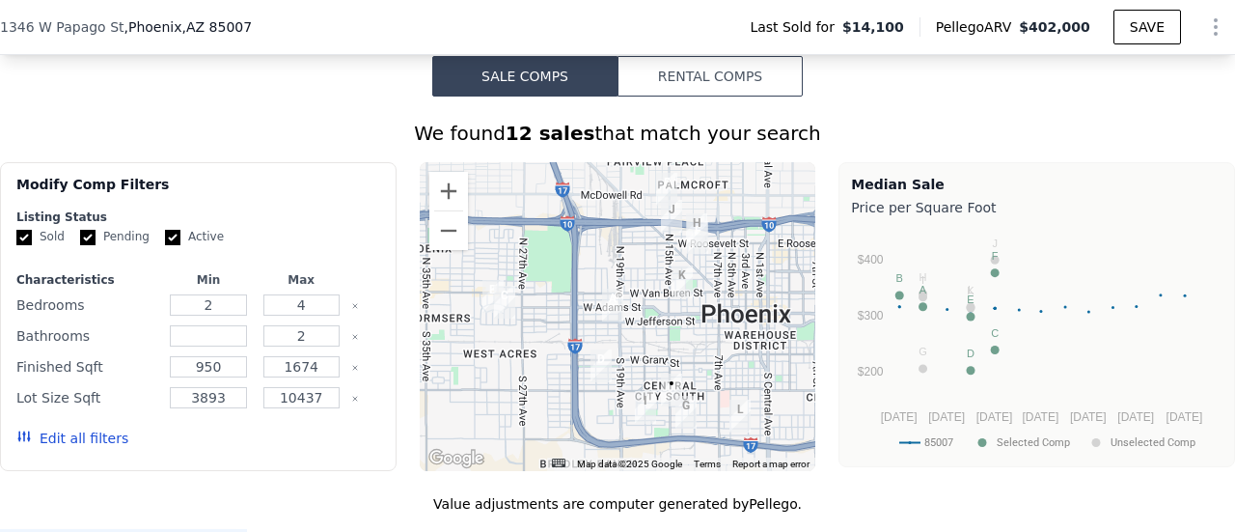
click at [257, 25] on div "[STREET_ADDRESS] Last Sold for $14,100 Pellego ARV $402,000 SAVE" at bounding box center [617, 27] width 1235 height 54
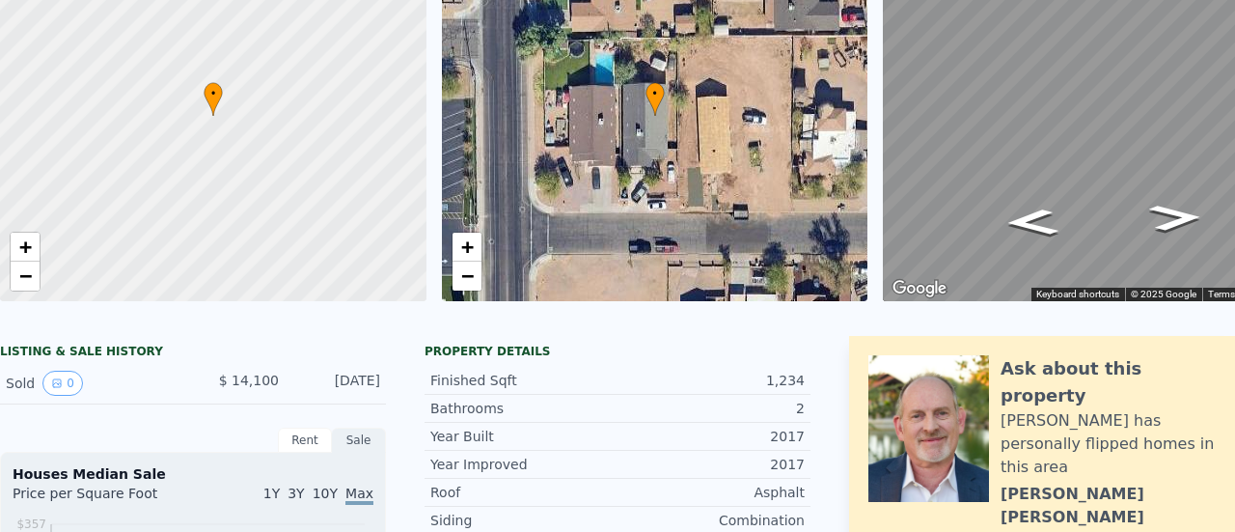
scroll to position [7, 0]
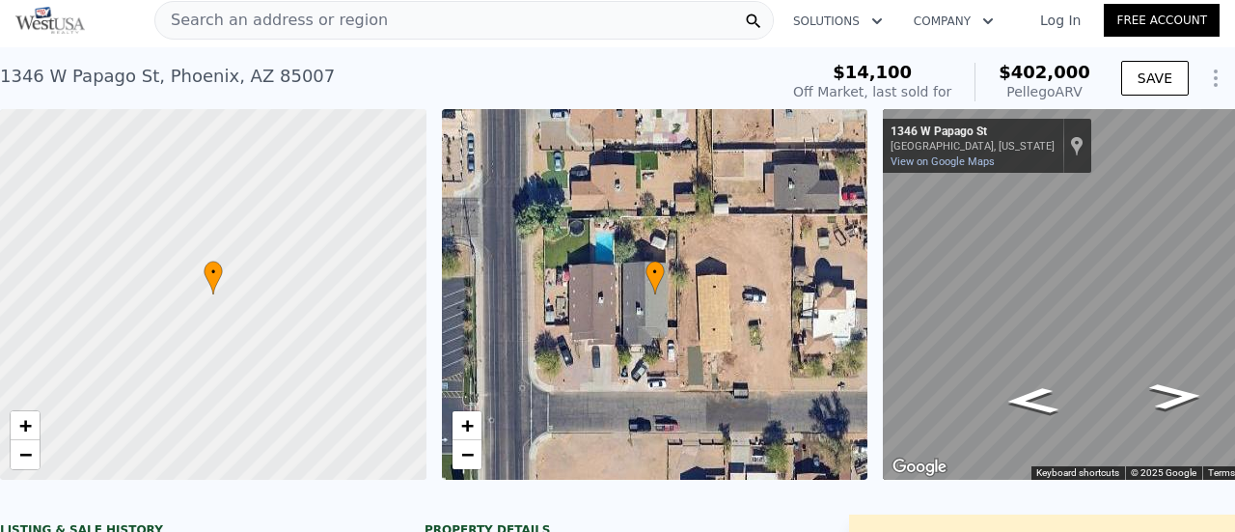
click at [232, 22] on span "Search an address or region" at bounding box center [271, 20] width 233 height 23
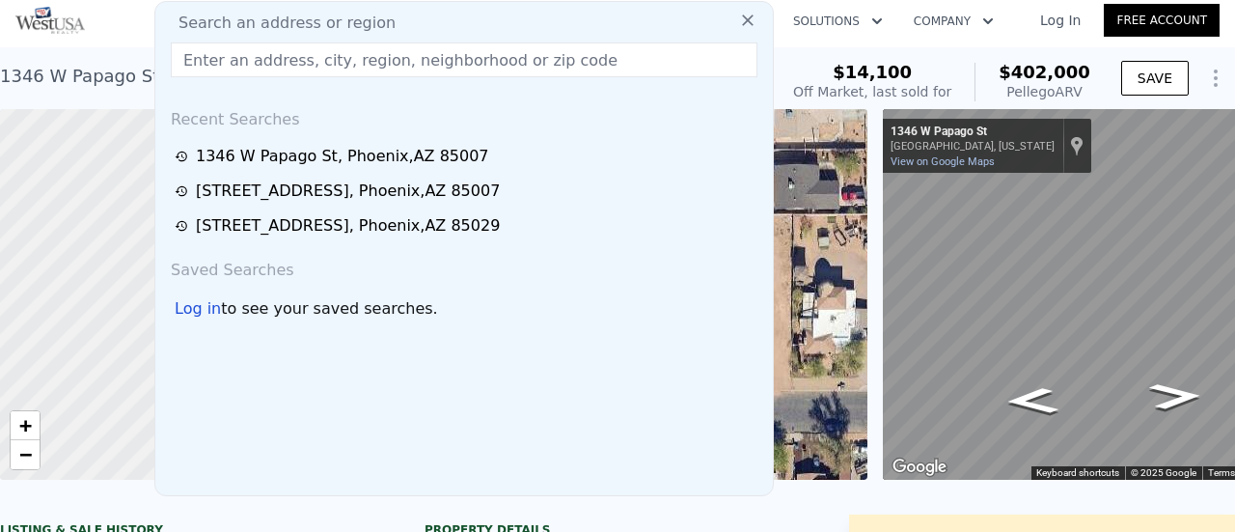
type input "[STREET_ADDRESS]"
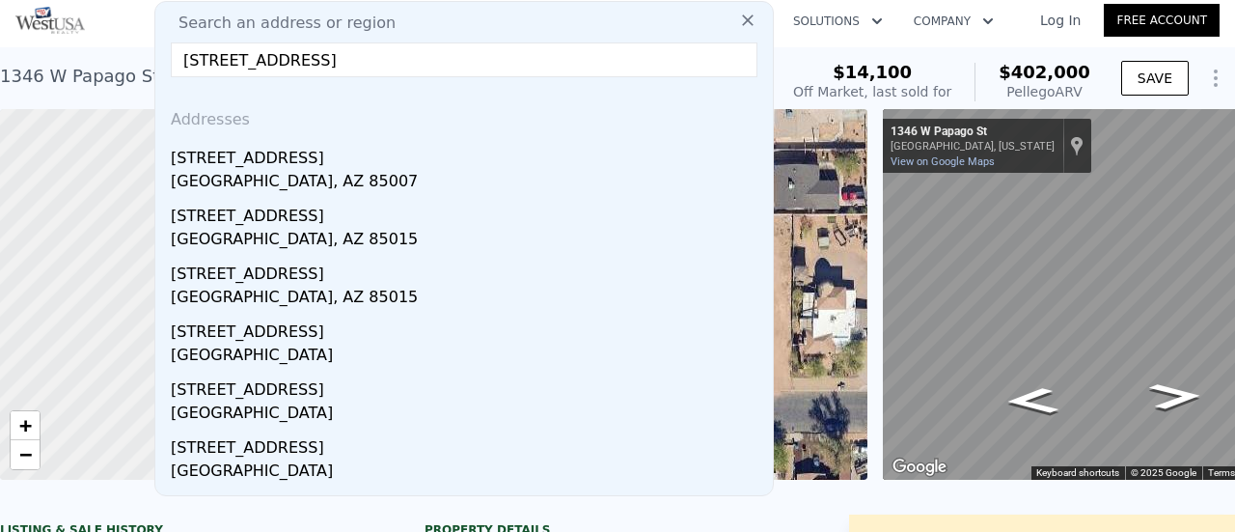
click at [261, 171] on div "[GEOGRAPHIC_DATA], AZ 85007" at bounding box center [468, 183] width 594 height 27
click at [208, 173] on div at bounding box center [213, 294] width 511 height 445
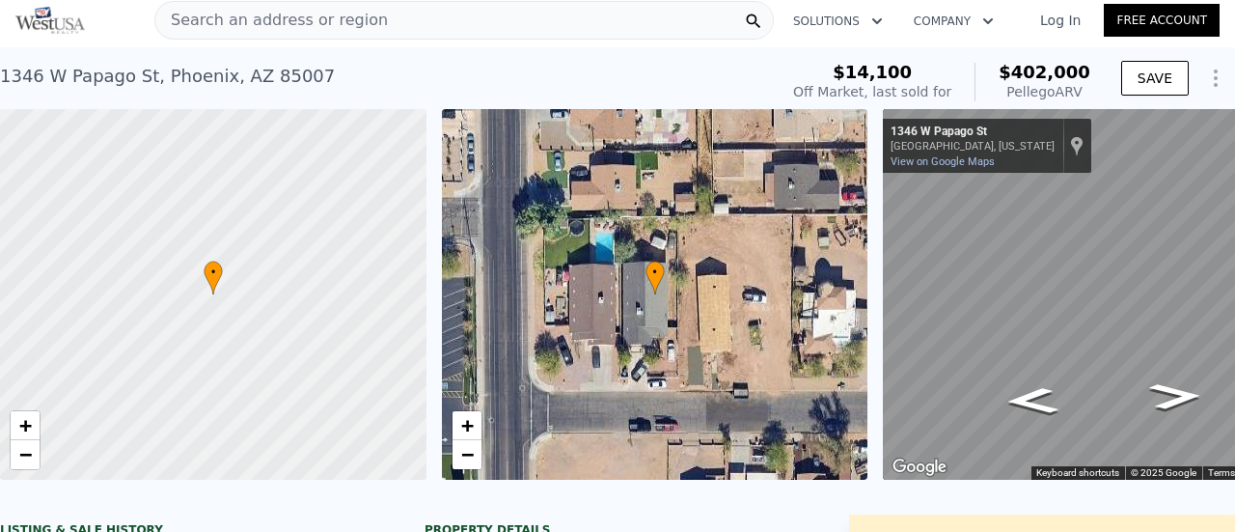
click at [314, 19] on span "Search an address or region" at bounding box center [271, 20] width 233 height 23
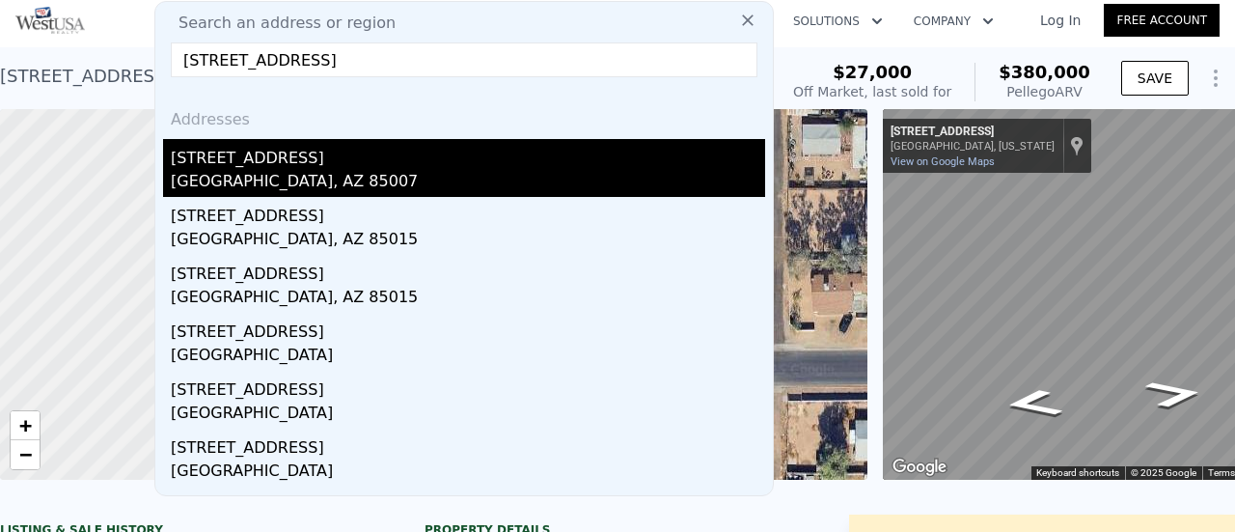
type input "[STREET_ADDRESS]"
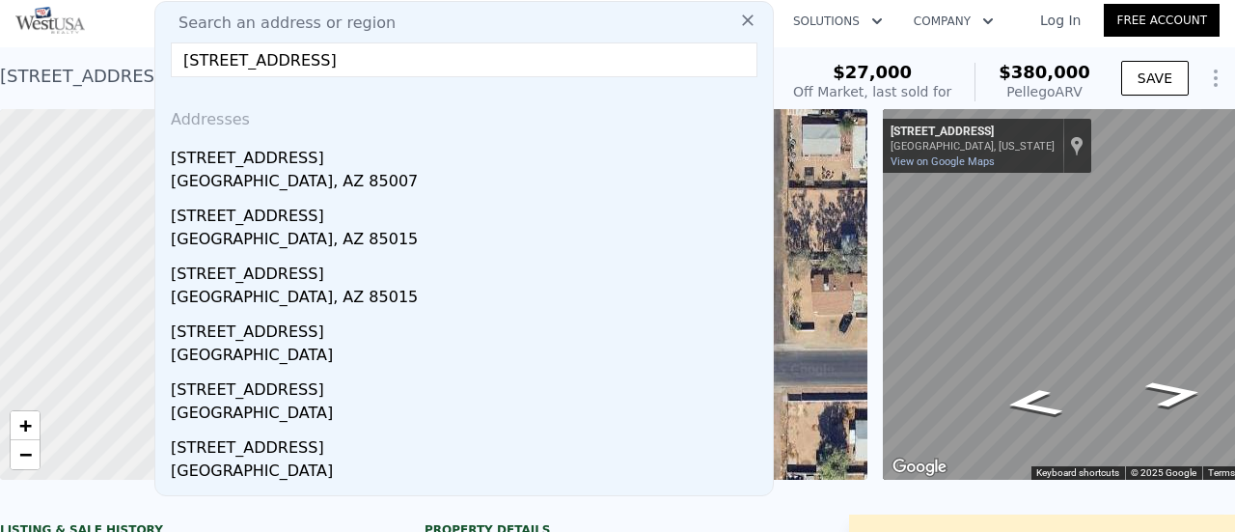
click at [282, 162] on div "[STREET_ADDRESS]" at bounding box center [468, 154] width 594 height 31
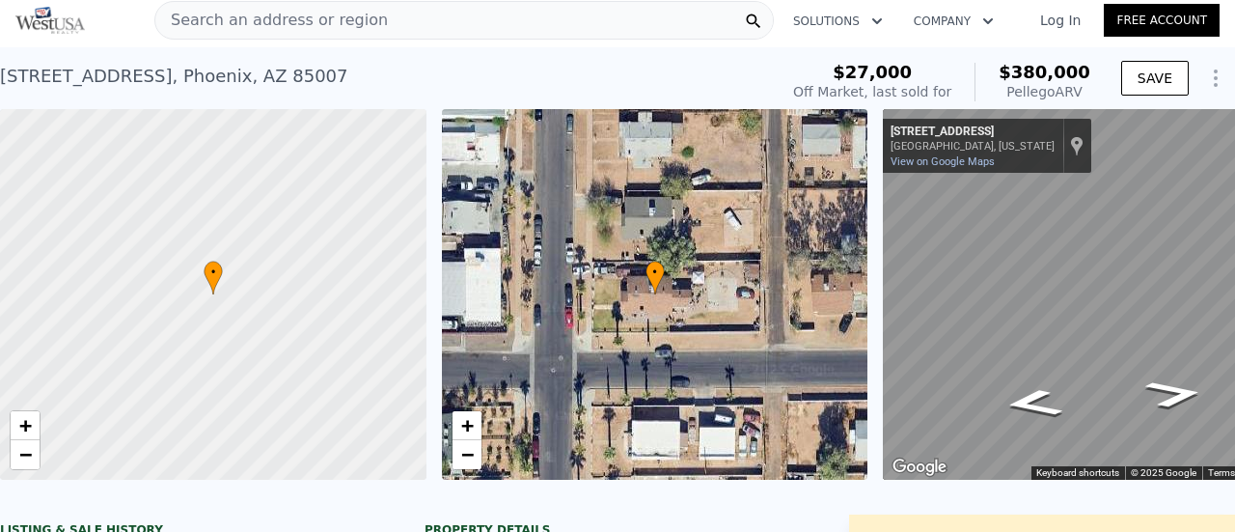
click at [317, 16] on span "Search an address or region" at bounding box center [271, 20] width 233 height 23
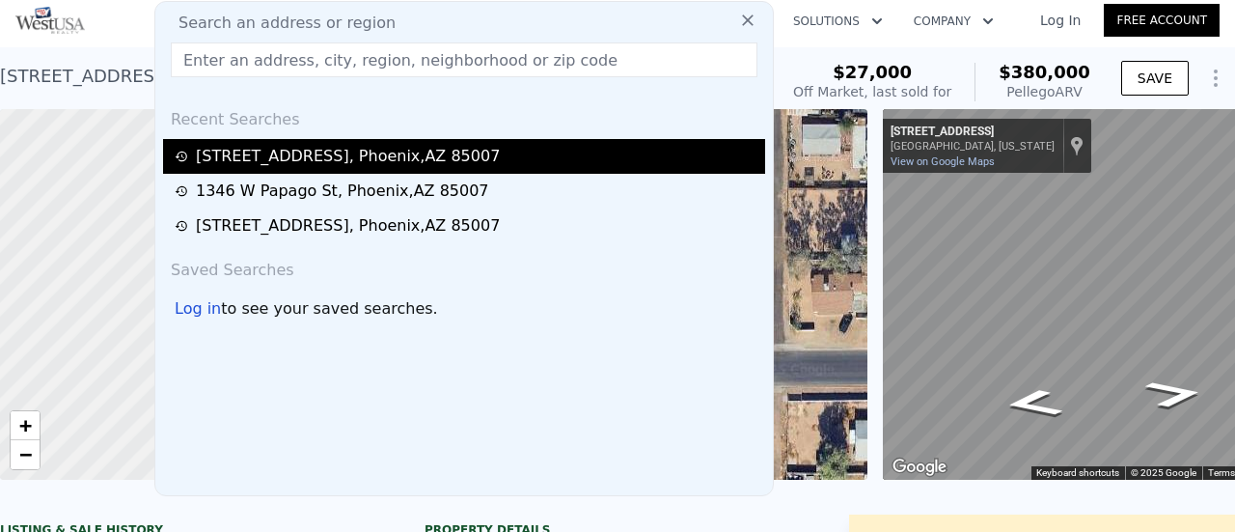
click at [248, 159] on div "[STREET_ADDRESS]" at bounding box center [348, 156] width 304 height 23
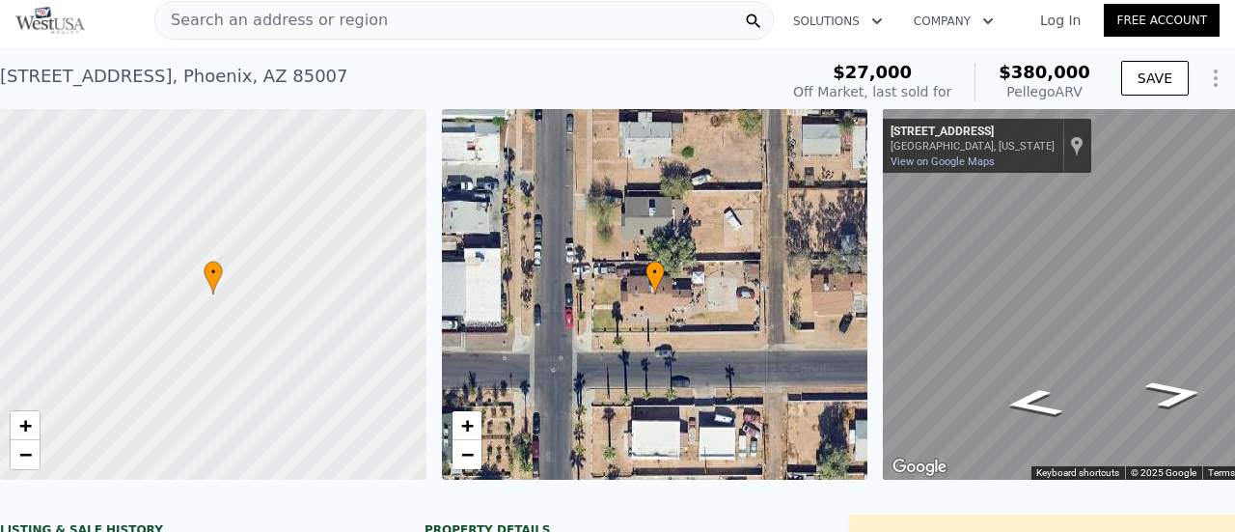
click at [222, 19] on span "Search an address or region" at bounding box center [271, 20] width 233 height 23
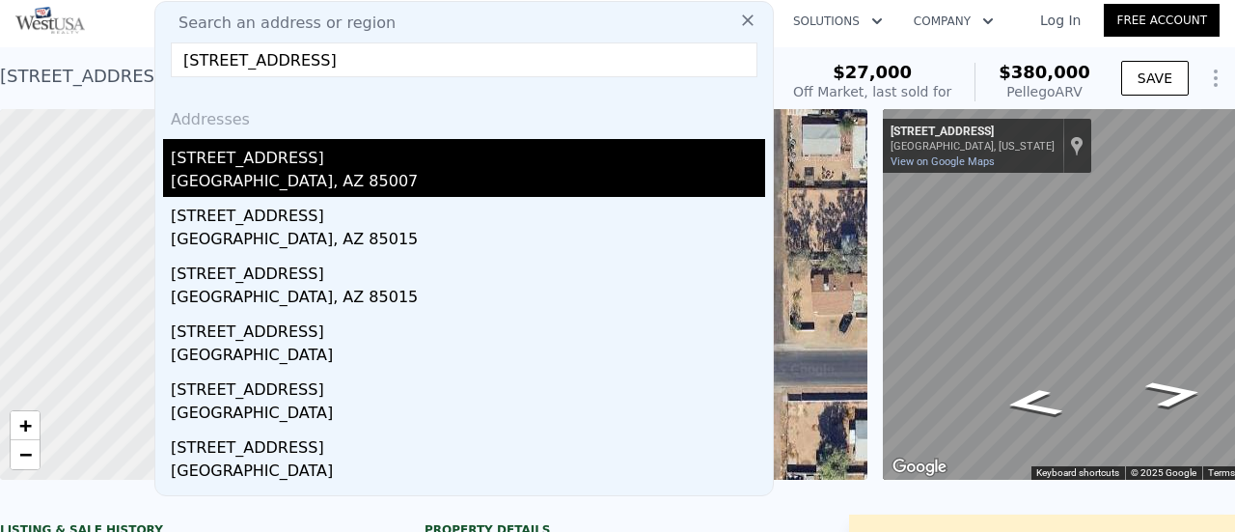
type input "[STREET_ADDRESS]"
click at [235, 181] on div "[GEOGRAPHIC_DATA], AZ 85007" at bounding box center [468, 183] width 594 height 27
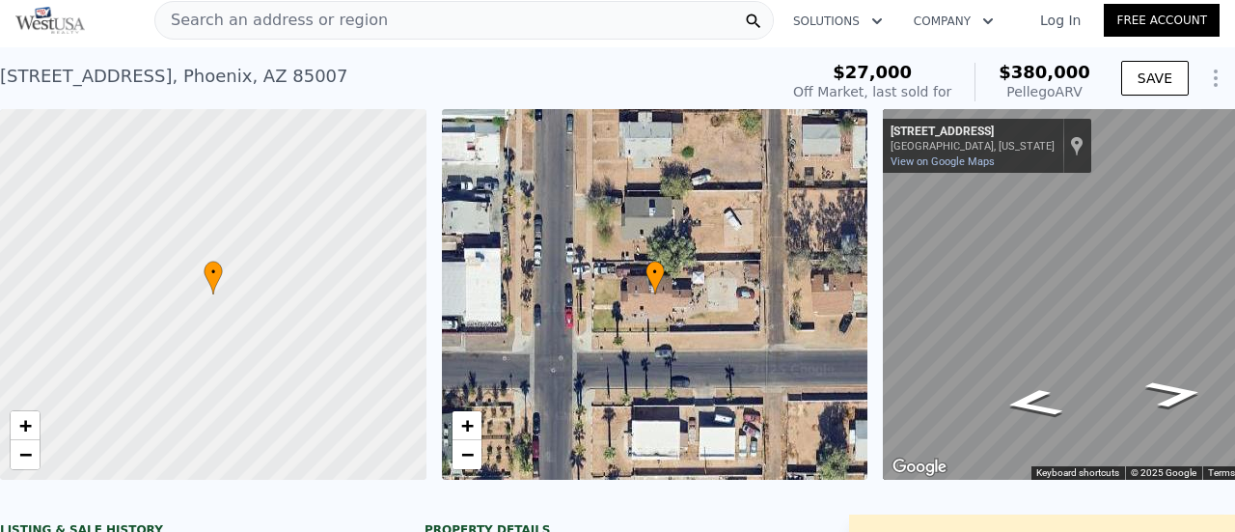
click at [253, 24] on span "Search an address or region" at bounding box center [271, 20] width 233 height 23
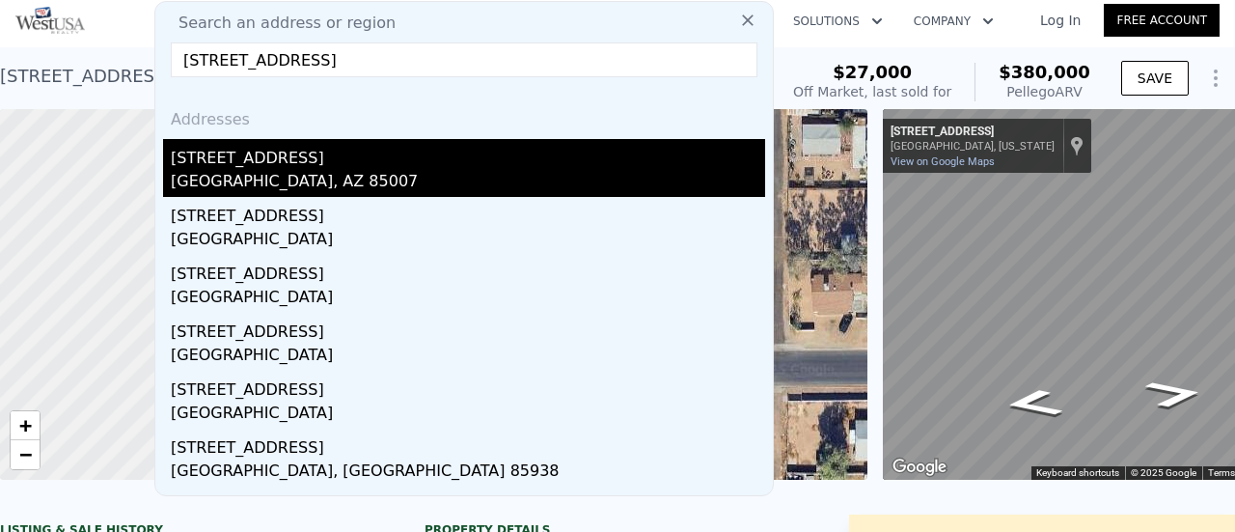
type input "[STREET_ADDRESS]"
click at [269, 155] on div "[STREET_ADDRESS]" at bounding box center [468, 154] width 594 height 31
